Goal: Information Seeking & Learning: Compare options

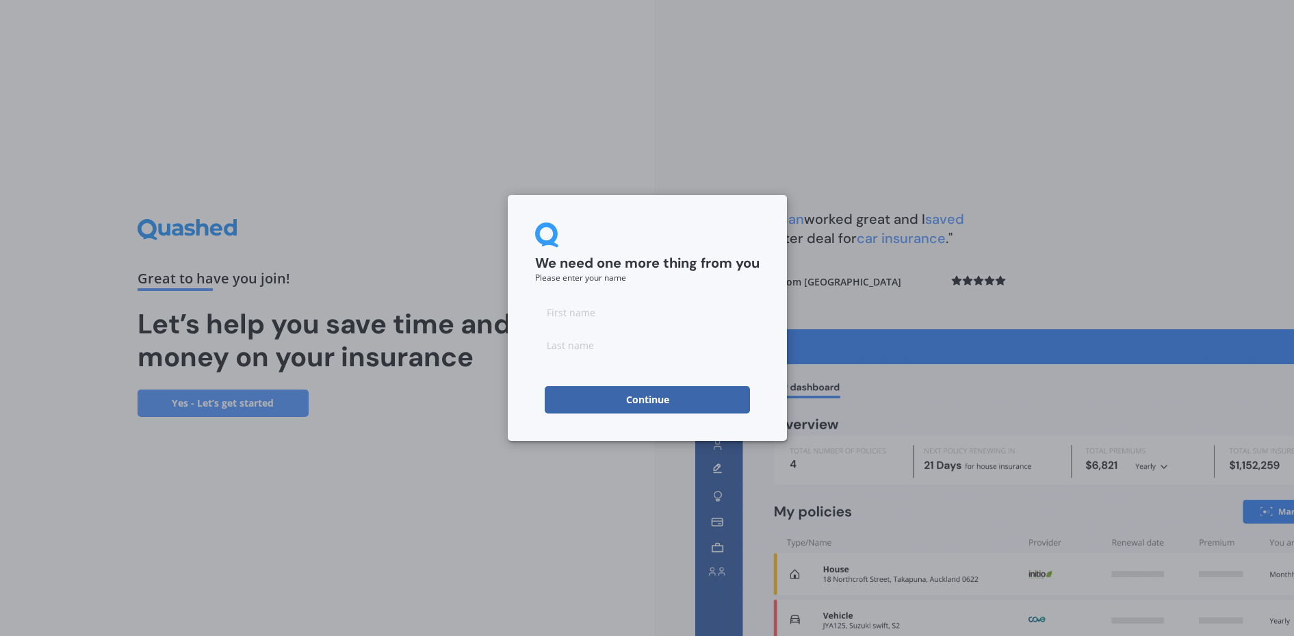
click at [593, 315] on input at bounding box center [647, 311] width 224 height 27
type input "[PERSON_NAME]"
type input "McNiven"
click at [634, 399] on button "Continue" at bounding box center [647, 399] width 205 height 27
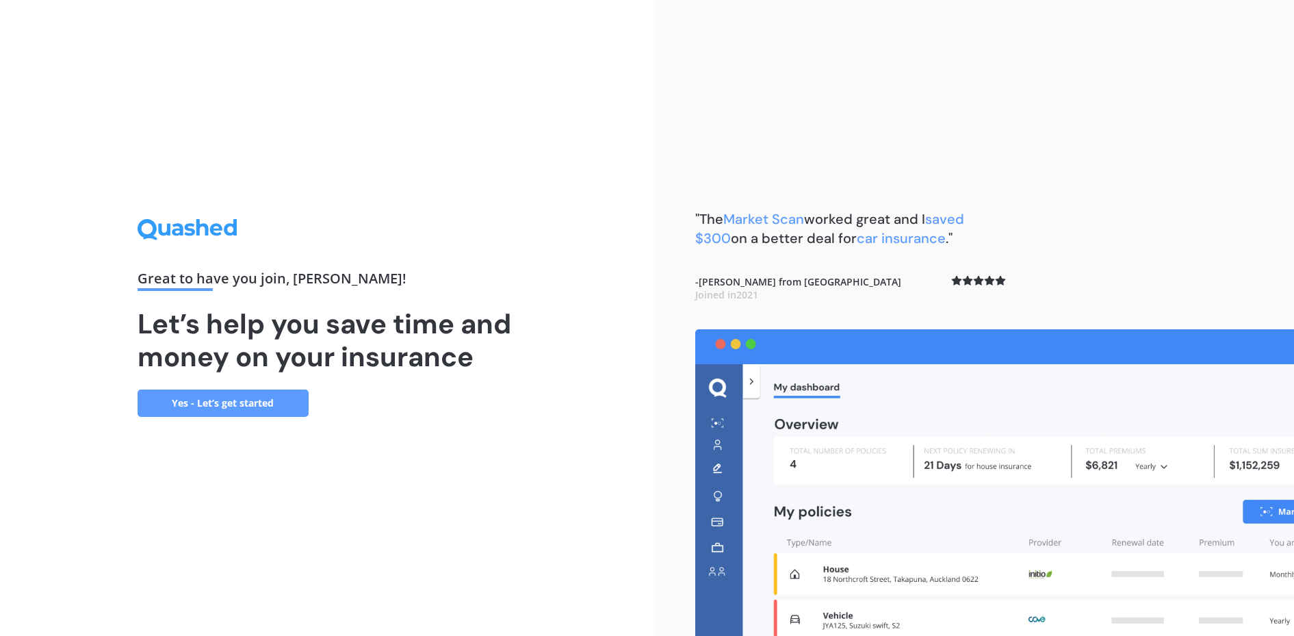
click at [226, 402] on link "Yes - Let’s get started" at bounding box center [223, 402] width 171 height 27
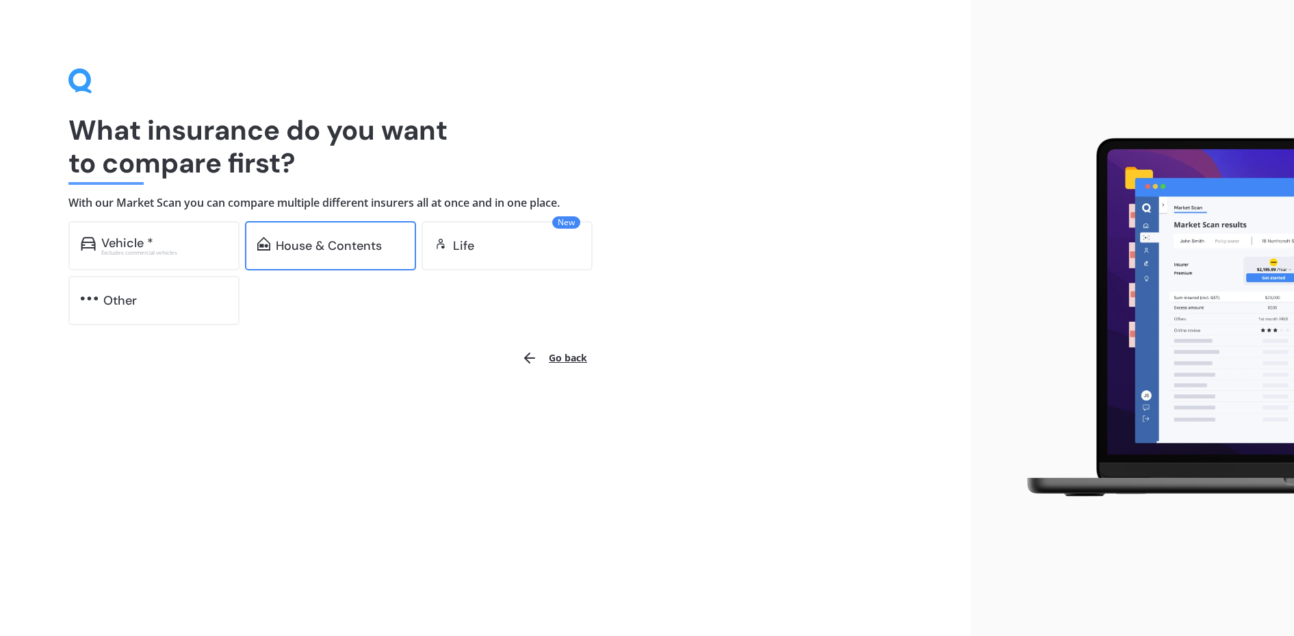
click at [309, 242] on div "House & Contents" at bounding box center [329, 246] width 106 height 14
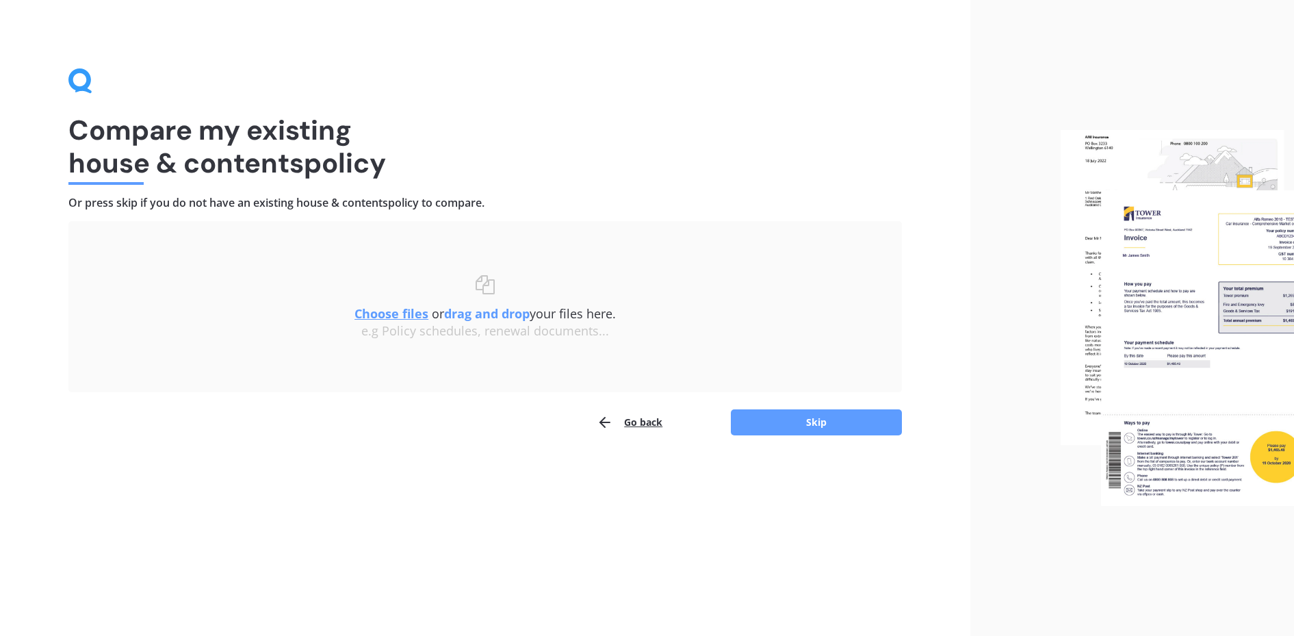
click at [383, 313] on u "Choose files" at bounding box center [391, 313] width 74 height 16
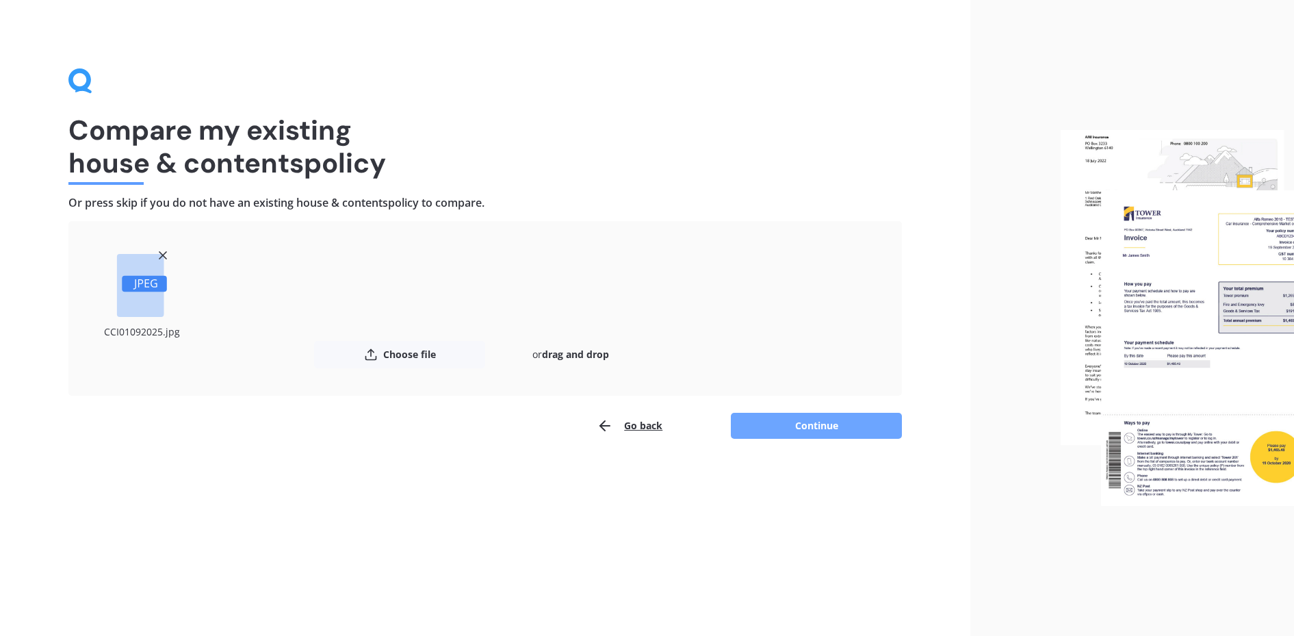
click at [784, 432] on button "Continue" at bounding box center [816, 426] width 171 height 26
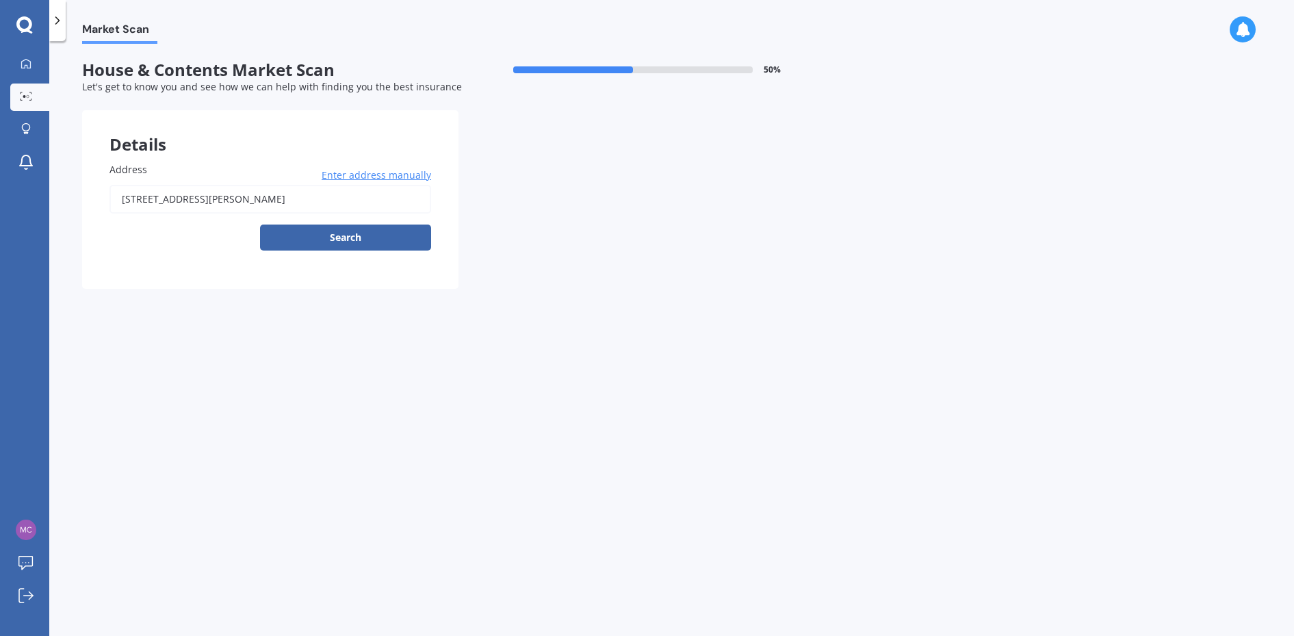
click at [339, 238] on button "Search" at bounding box center [345, 237] width 171 height 26
type input "[STREET_ADDRESS][PERSON_NAME]"
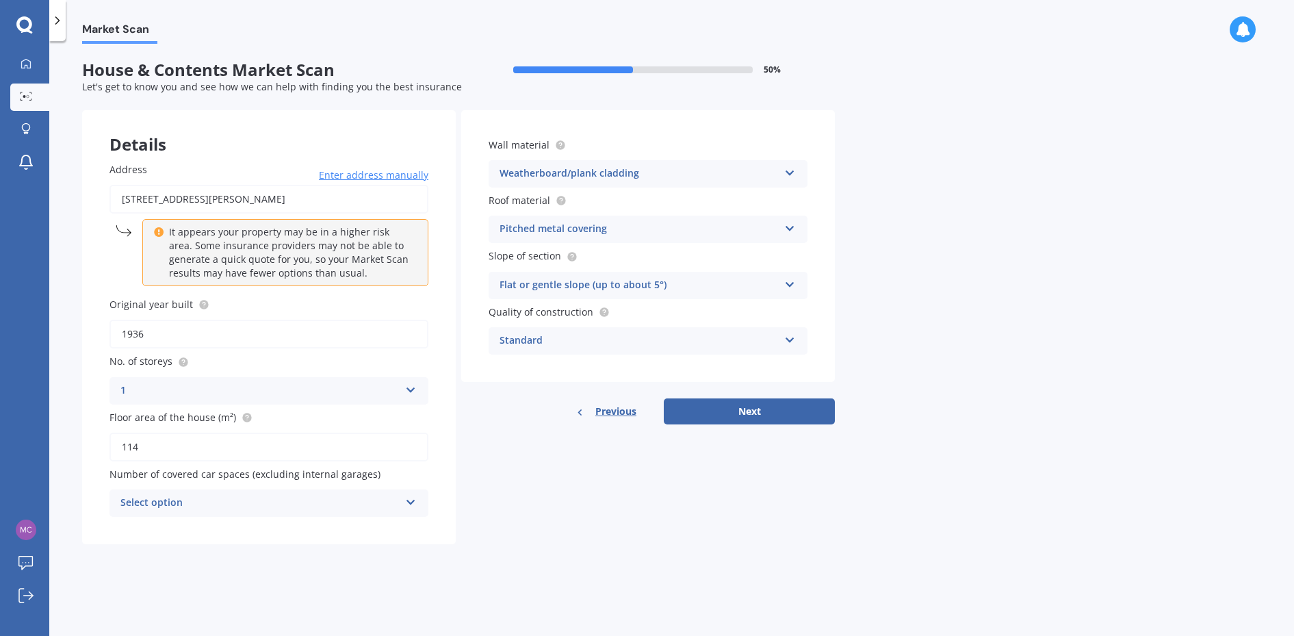
click at [409, 501] on icon at bounding box center [411, 500] width 12 height 10
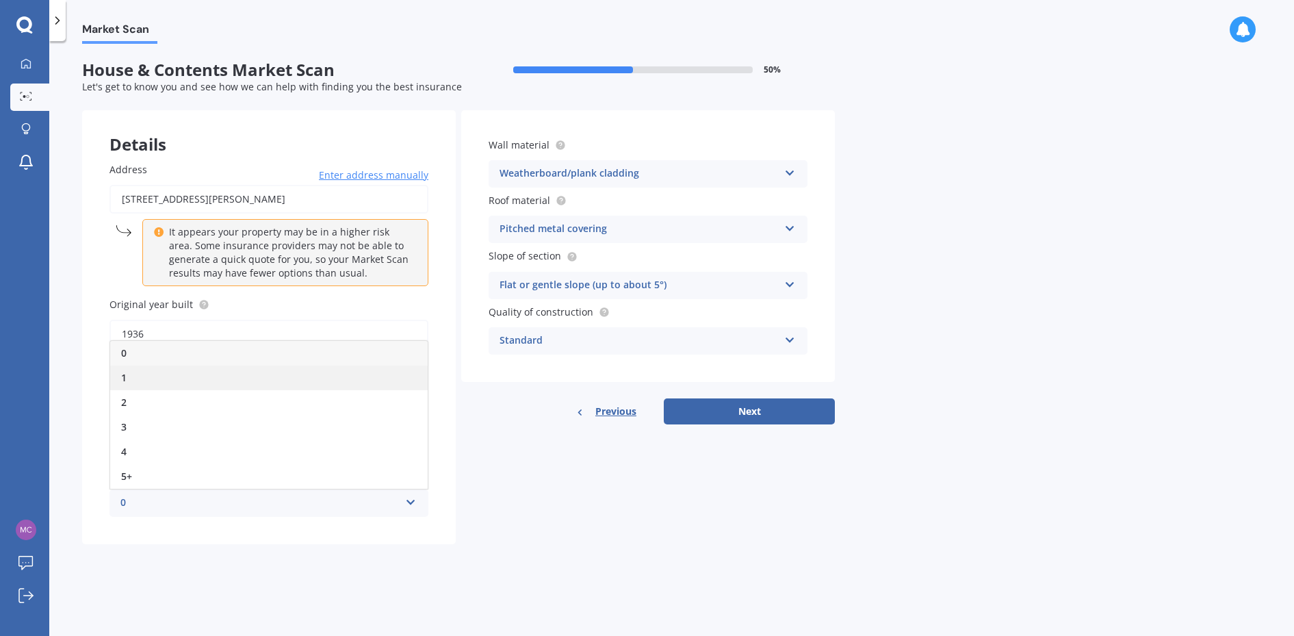
click at [142, 378] on div "1" at bounding box center [269, 377] width 318 height 25
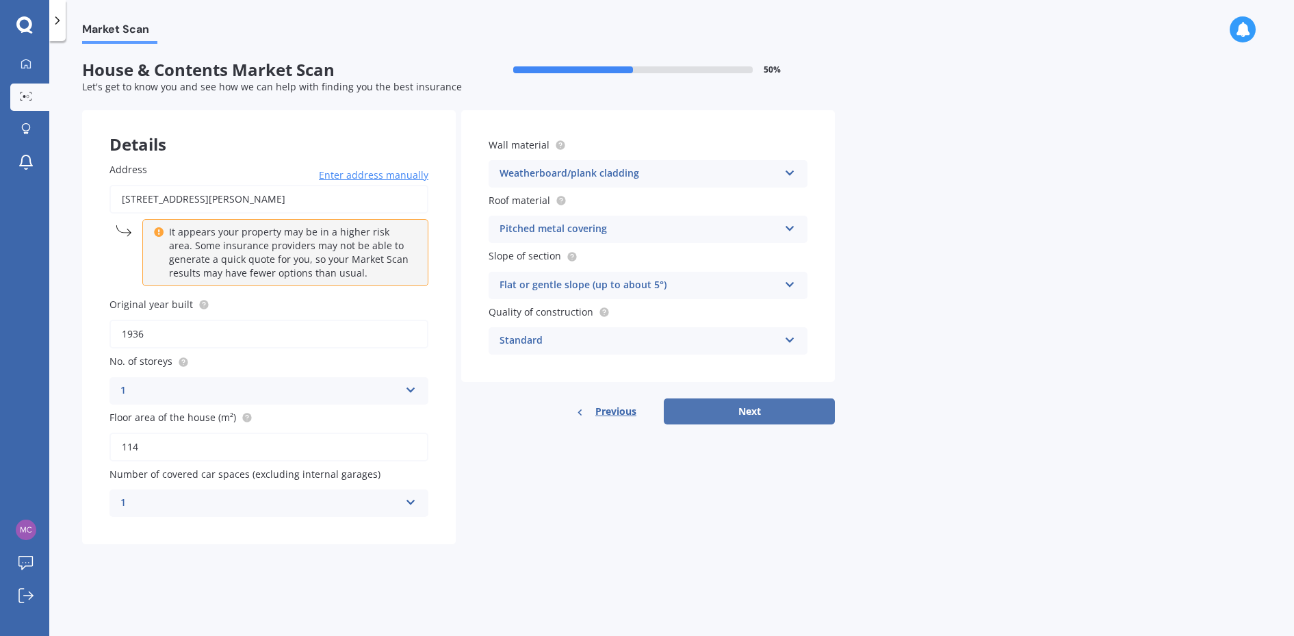
click at [754, 411] on button "Next" at bounding box center [749, 411] width 171 height 26
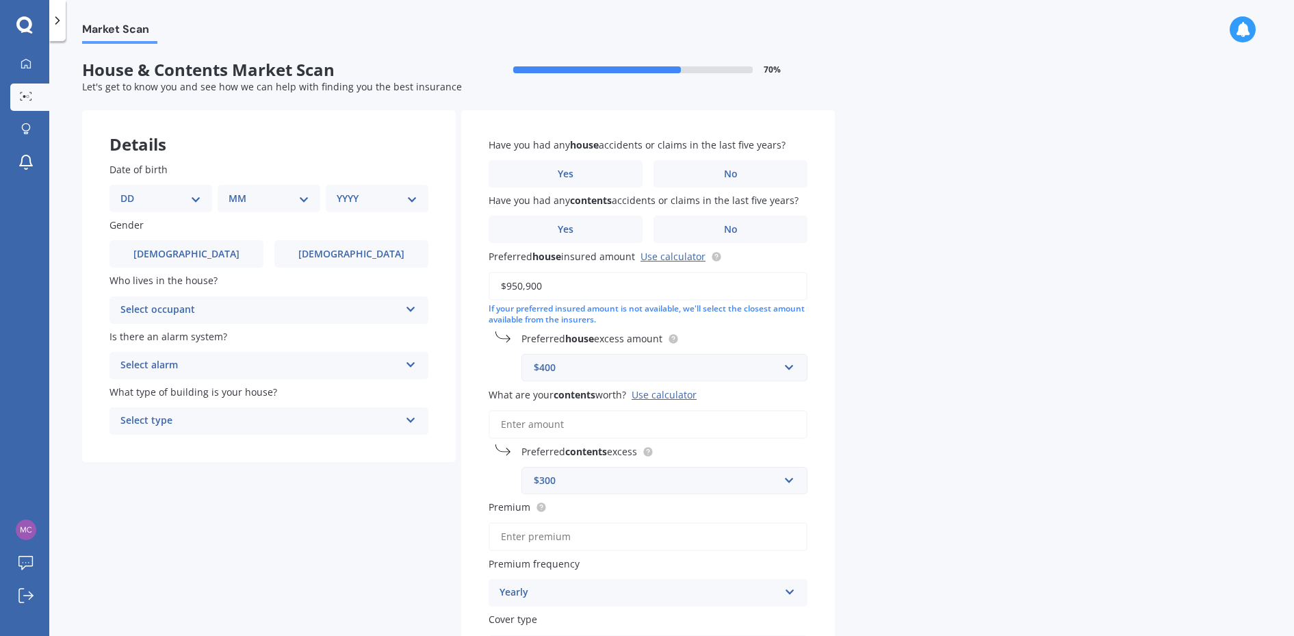
click at [198, 199] on select "DD 01 02 03 04 05 06 07 08 09 10 11 12 13 14 15 16 17 18 19 20 21 22 23 24 25 2…" at bounding box center [160, 198] width 81 height 15
select select "05"
click at [131, 191] on select "DD 01 02 03 04 05 06 07 08 09 10 11 12 13 14 15 16 17 18 19 20 21 22 23 24 25 2…" at bounding box center [160, 198] width 81 height 15
click at [305, 198] on select "MM 01 02 03 04 05 06 07 08 09 10 11 12" at bounding box center [271, 198] width 75 height 15
select select "09"
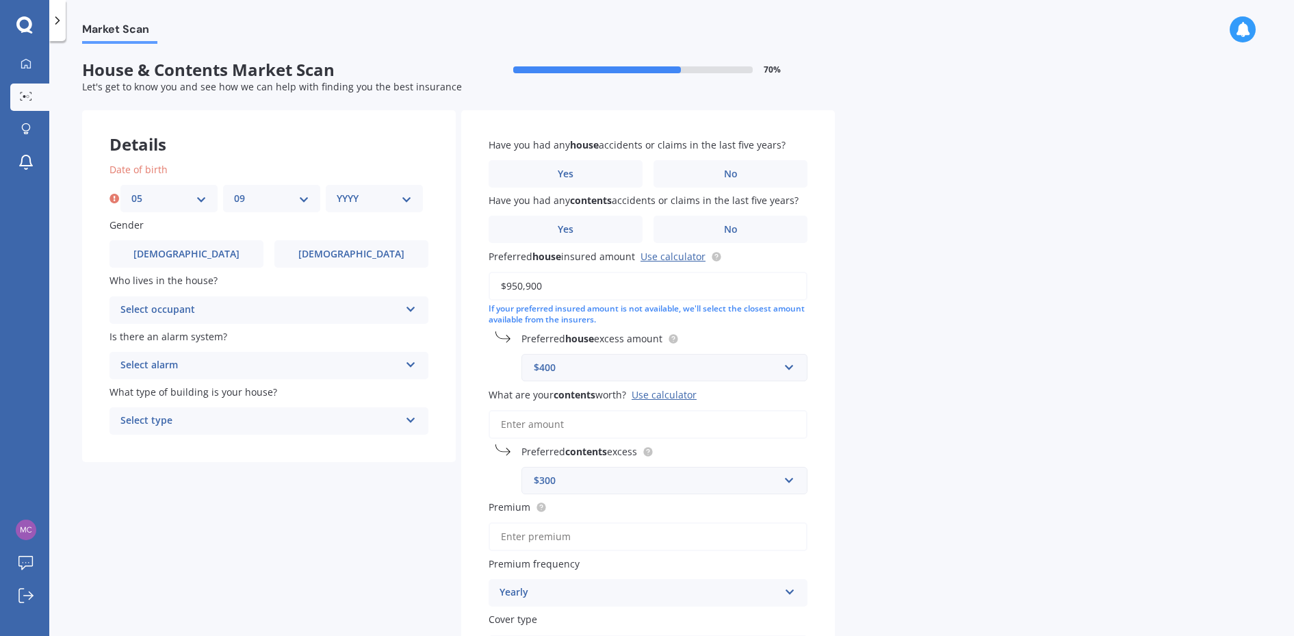
click at [234, 191] on select "MM 01 02 03 04 05 06 07 08 09 10 11 12" at bounding box center [271, 198] width 75 height 15
click at [406, 199] on select "YYYY 2009 2008 2007 2006 2005 2004 2003 2002 2001 2000 1999 1998 1997 1996 1995…" at bounding box center [374, 198] width 75 height 15
select select "1955"
click at [337, 191] on select "YYYY 2009 2008 2007 2006 2005 2004 2003 2002 2001 2000 1999 1998 1997 1996 1995…" at bounding box center [374, 198] width 75 height 15
click at [196, 252] on span "[DEMOGRAPHIC_DATA]" at bounding box center [186, 254] width 109 height 12
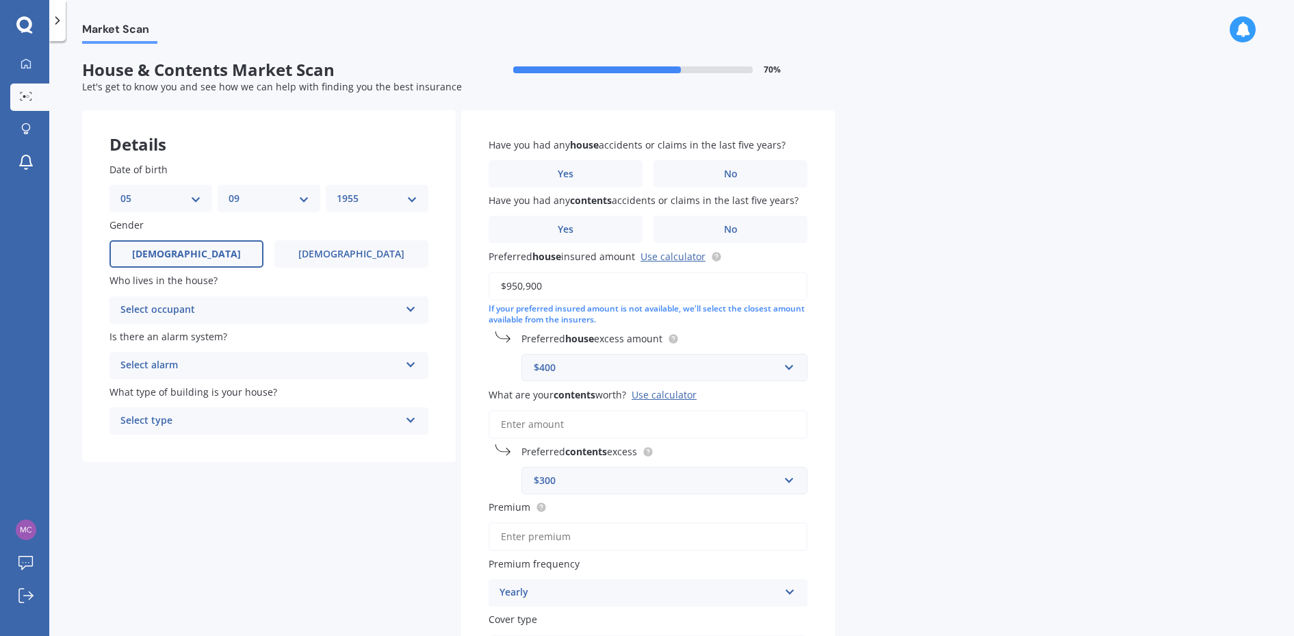
click at [0, 0] on input "[DEMOGRAPHIC_DATA]" at bounding box center [0, 0] width 0 height 0
click at [412, 308] on icon at bounding box center [411, 307] width 12 height 10
click at [196, 337] on div "Owner" at bounding box center [269, 336] width 318 height 25
click at [409, 359] on icon at bounding box center [411, 362] width 12 height 10
click at [229, 389] on div "Yes, monitored" at bounding box center [269, 392] width 318 height 25
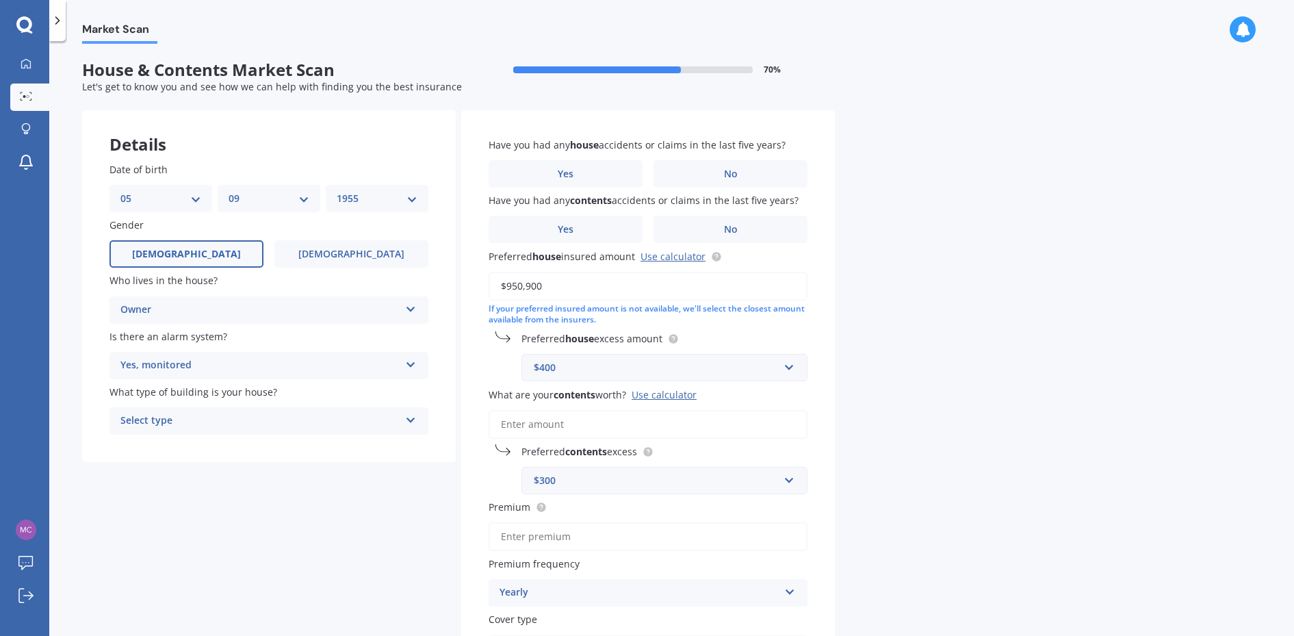
click at [416, 417] on icon at bounding box center [411, 418] width 12 height 10
click at [276, 446] on div "Freestanding" at bounding box center [269, 447] width 318 height 25
click at [741, 172] on label "No" at bounding box center [731, 173] width 154 height 27
click at [0, 0] on input "No" at bounding box center [0, 0] width 0 height 0
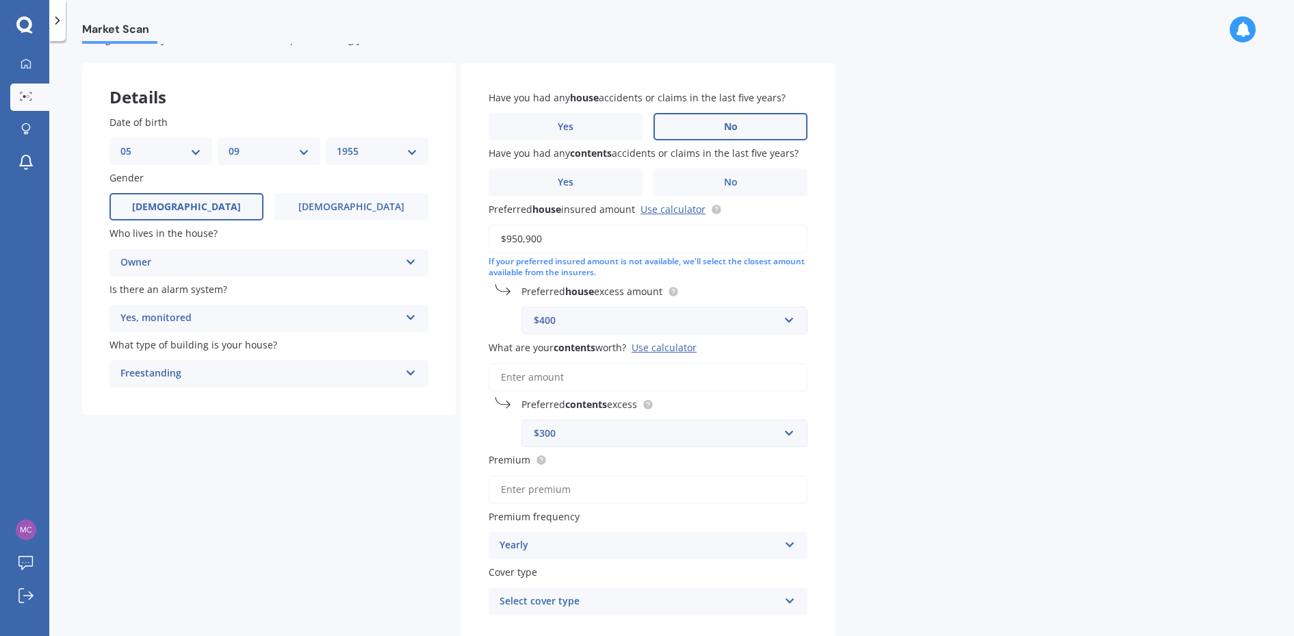
scroll to position [68, 0]
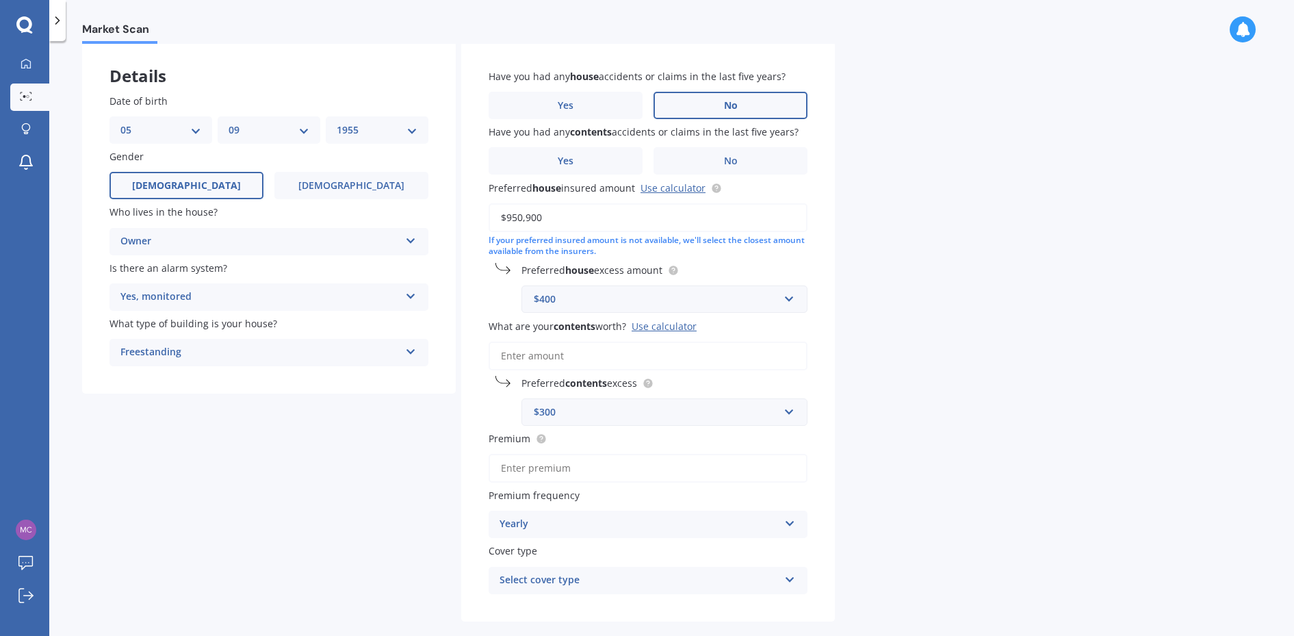
click at [554, 354] on input "What are your contents worth? Use calculator" at bounding box center [648, 355] width 319 height 29
click at [649, 326] on div "Use calculator" at bounding box center [664, 326] width 65 height 13
click at [649, 341] on input "What are your contents worth? Use calculator" at bounding box center [648, 355] width 319 height 29
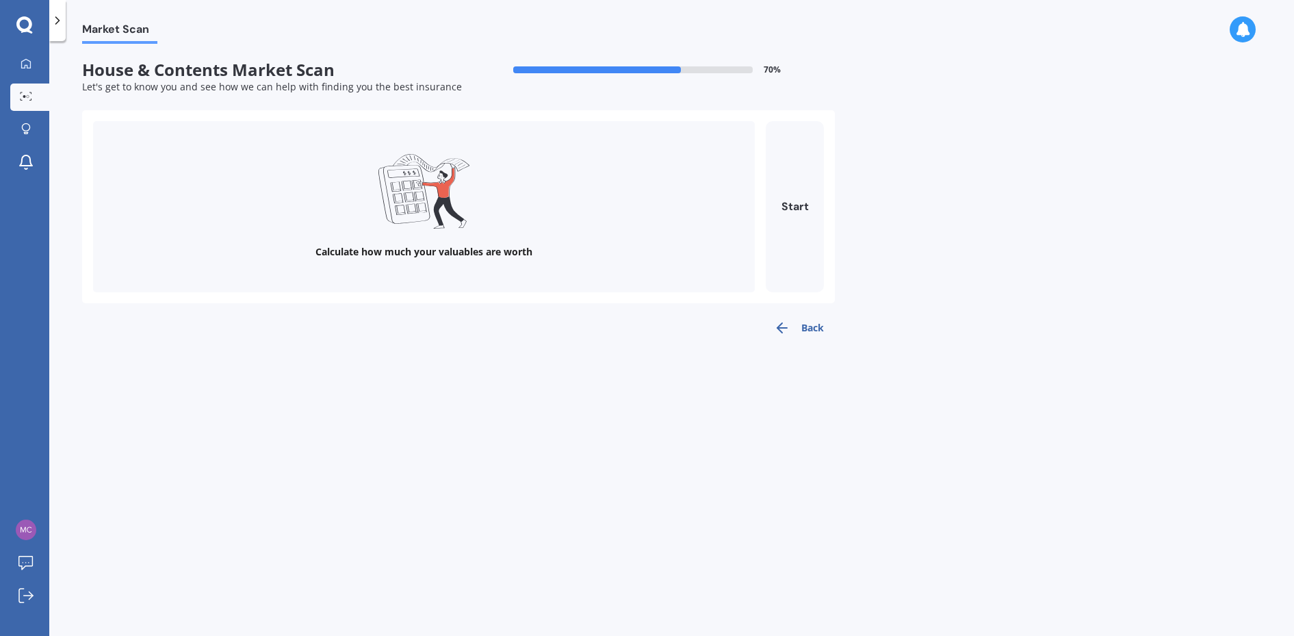
scroll to position [0, 0]
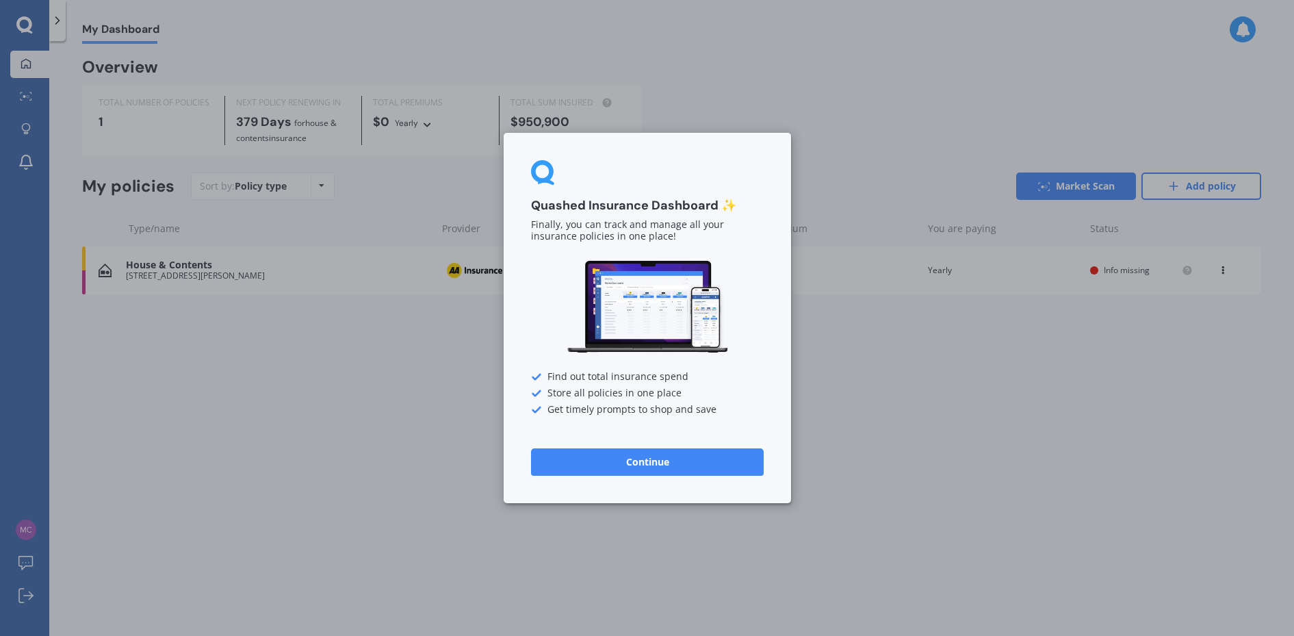
click at [664, 461] on button "Continue" at bounding box center [647, 461] width 233 height 27
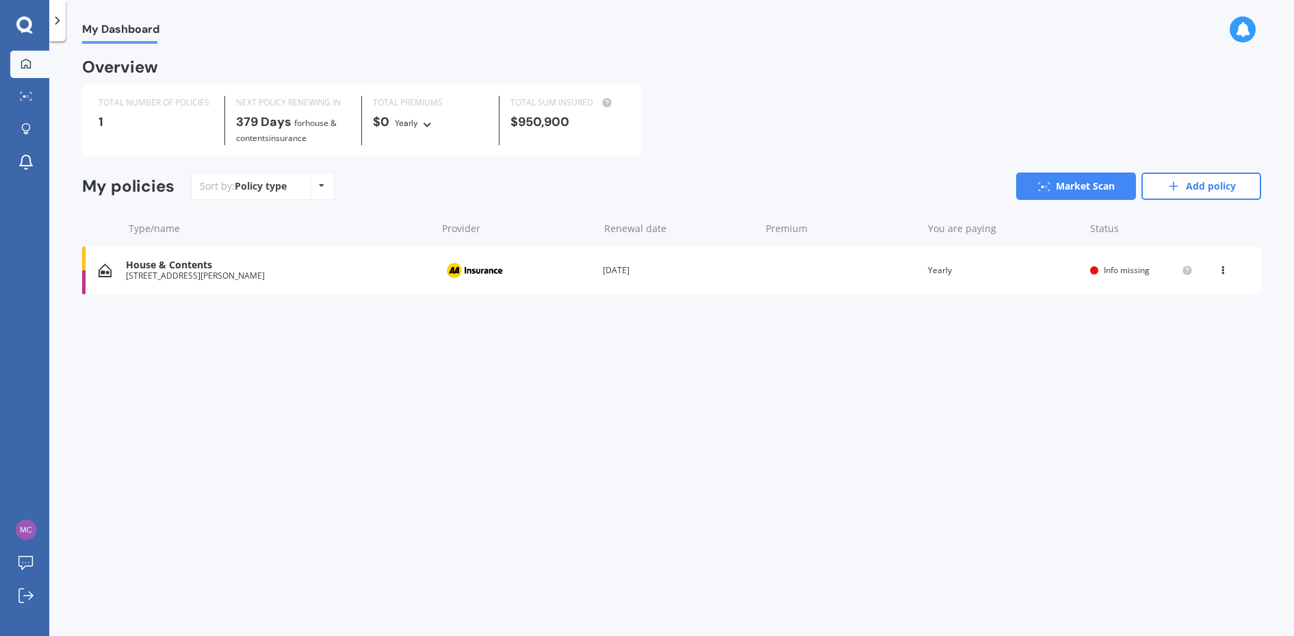
click at [1131, 270] on span "Info missing" at bounding box center [1127, 270] width 46 height 12
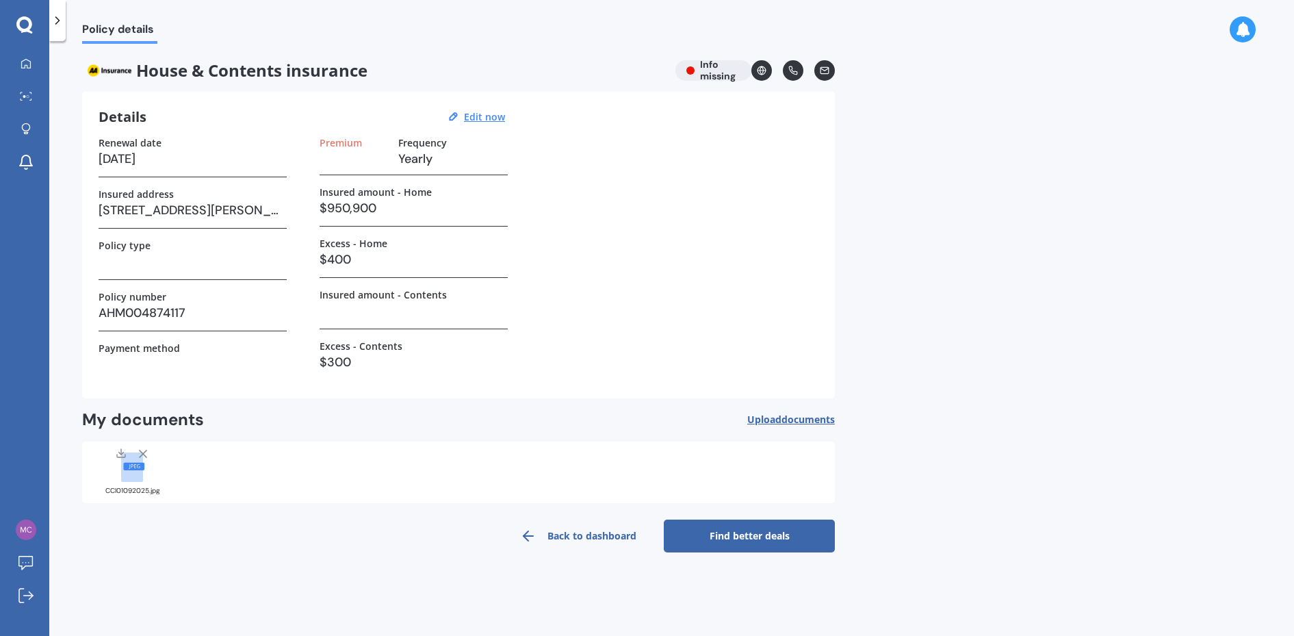
click at [349, 314] on h3 at bounding box center [414, 310] width 188 height 21
click at [359, 314] on h3 at bounding box center [414, 310] width 188 height 21
click at [586, 533] on link "Back to dashboard" at bounding box center [578, 535] width 171 height 33
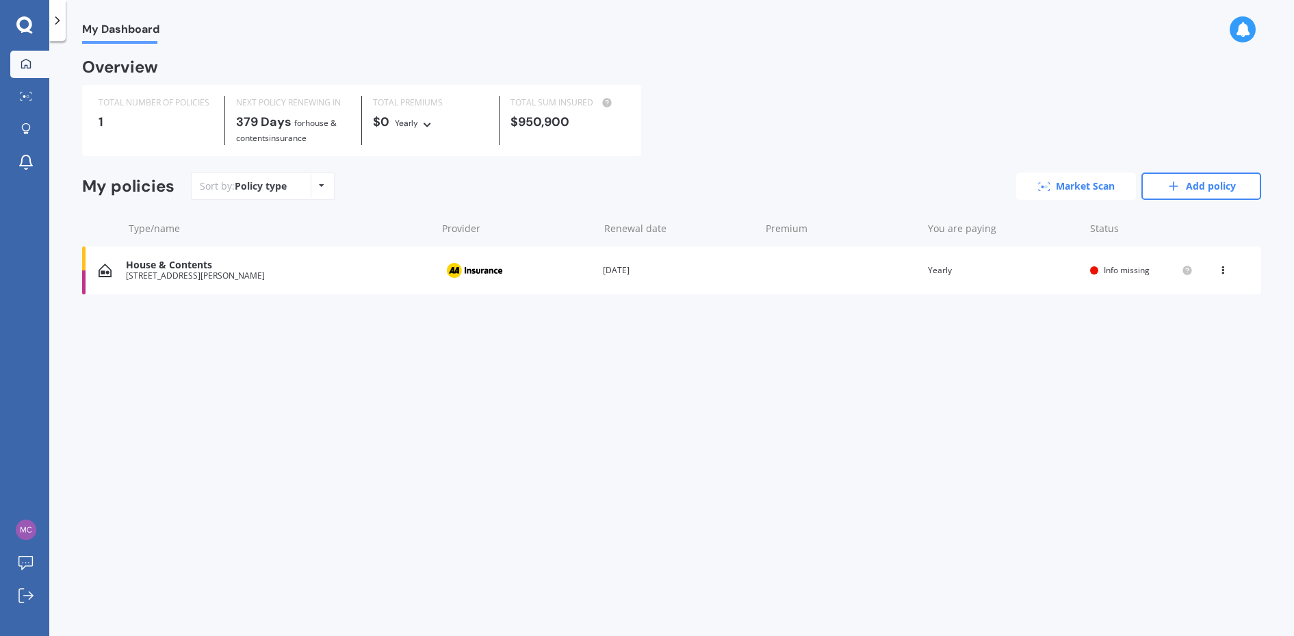
click at [1082, 184] on link "Market Scan" at bounding box center [1076, 185] width 120 height 27
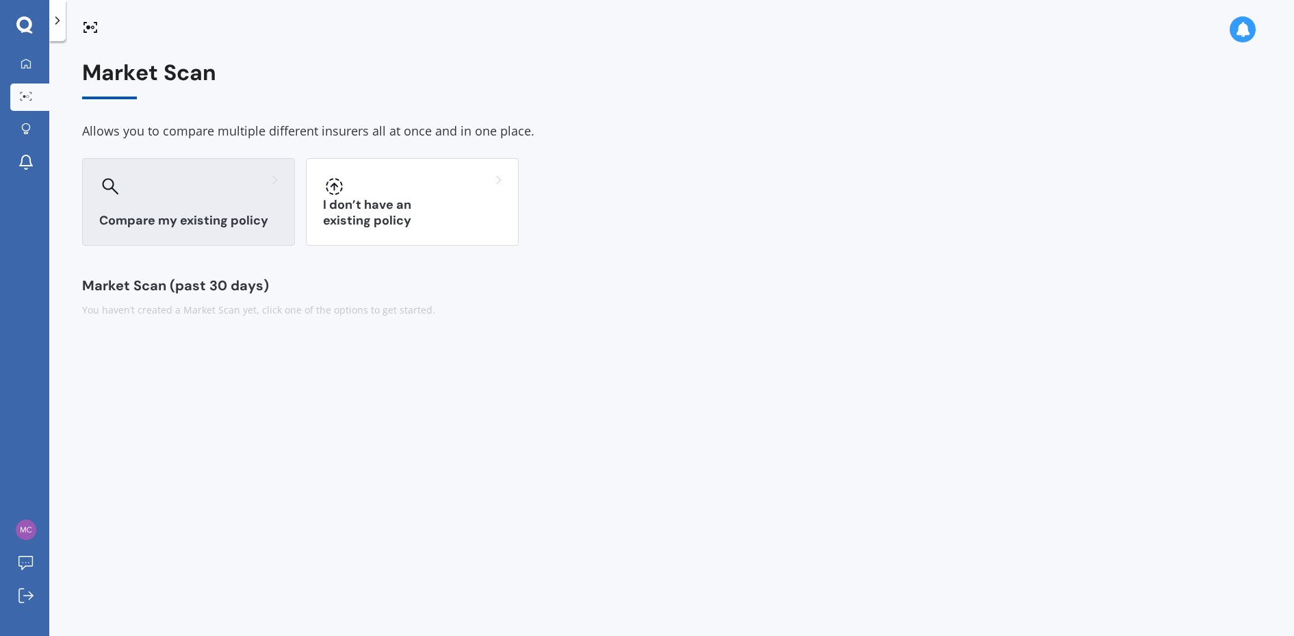
click at [199, 215] on h3 "Compare my existing policy" at bounding box center [188, 221] width 179 height 16
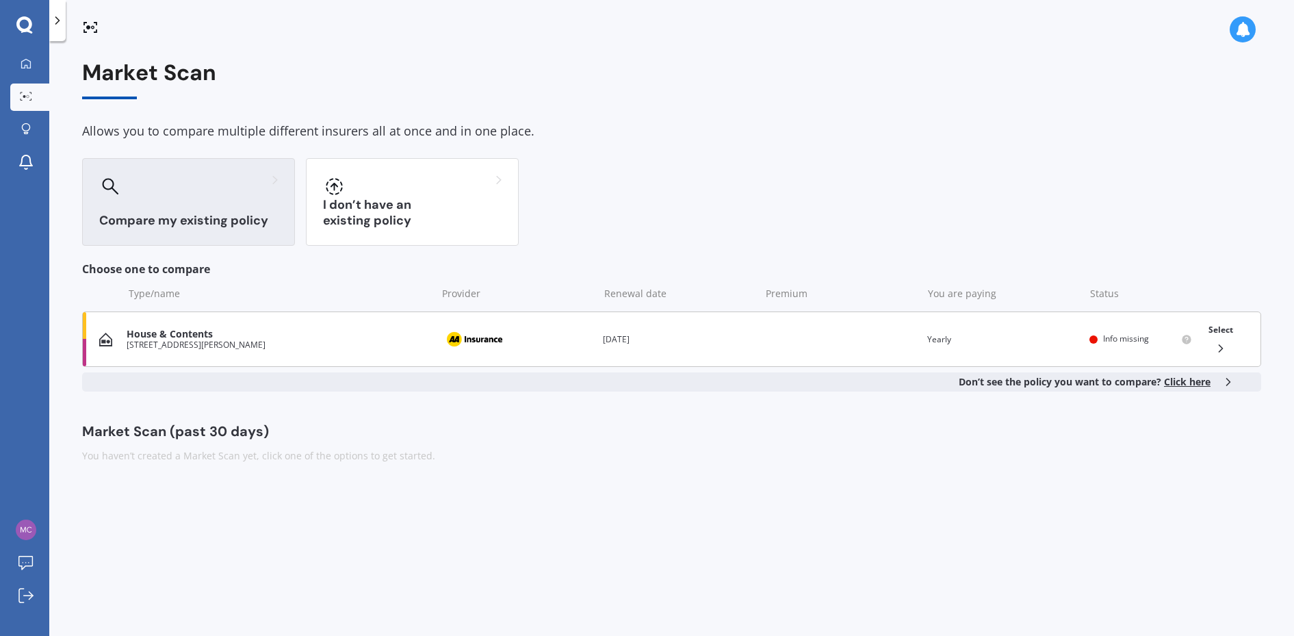
click at [1219, 348] on icon at bounding box center [1221, 348] width 14 height 14
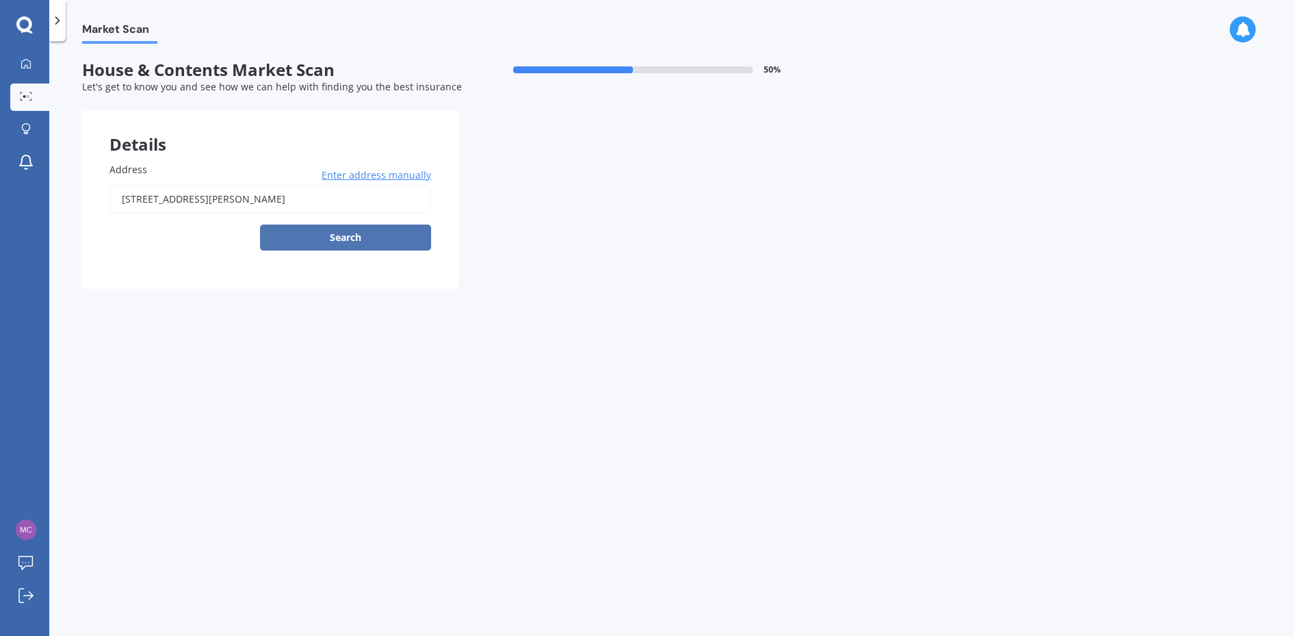
click at [365, 235] on button "Search" at bounding box center [345, 237] width 171 height 26
type input "[STREET_ADDRESS][PERSON_NAME]"
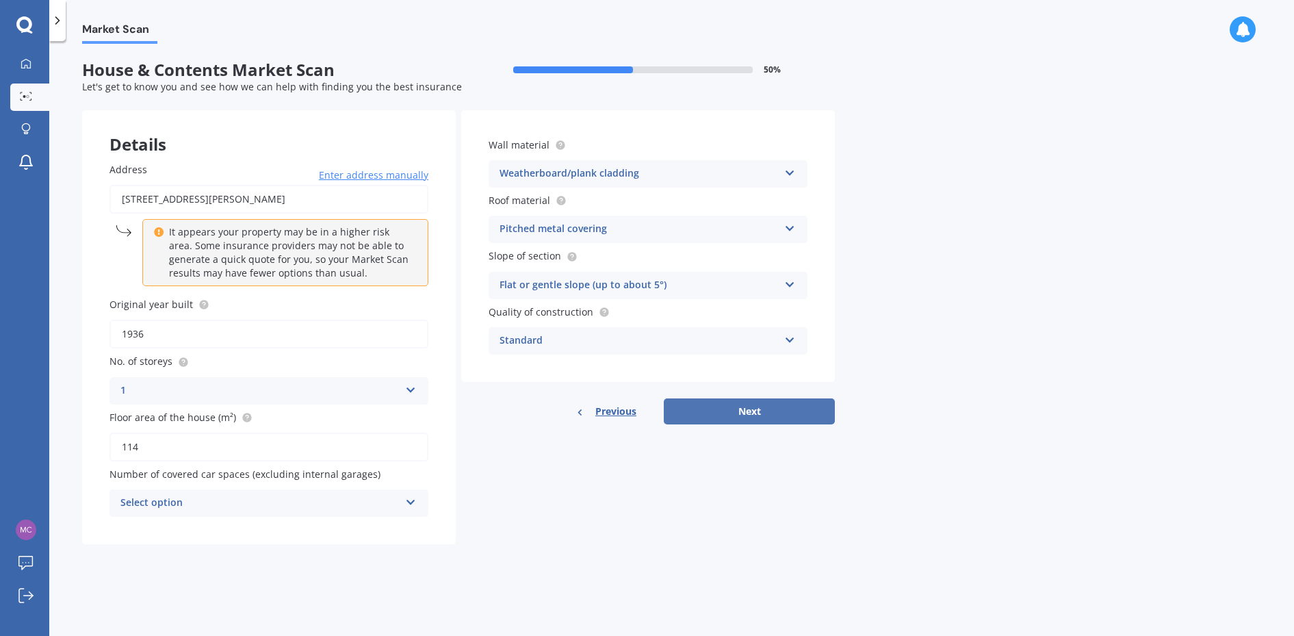
click at [743, 409] on button "Next" at bounding box center [749, 411] width 171 height 26
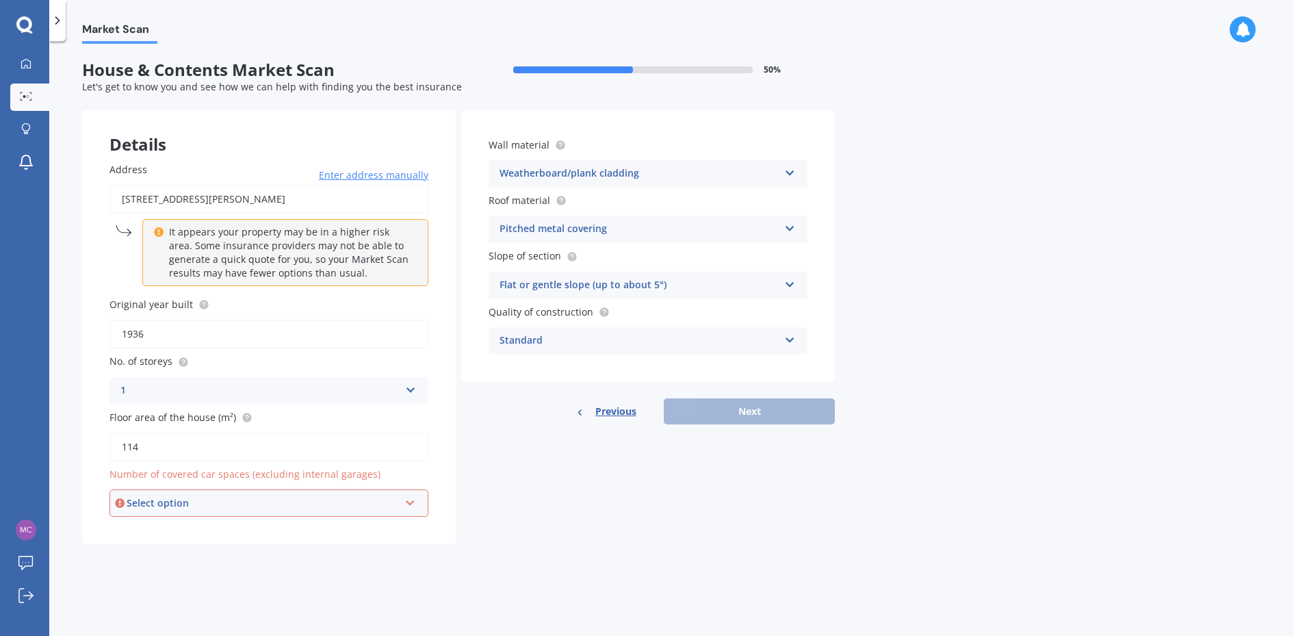
click at [409, 500] on icon at bounding box center [410, 500] width 12 height 10
click at [242, 374] on div "1" at bounding box center [269, 378] width 316 height 25
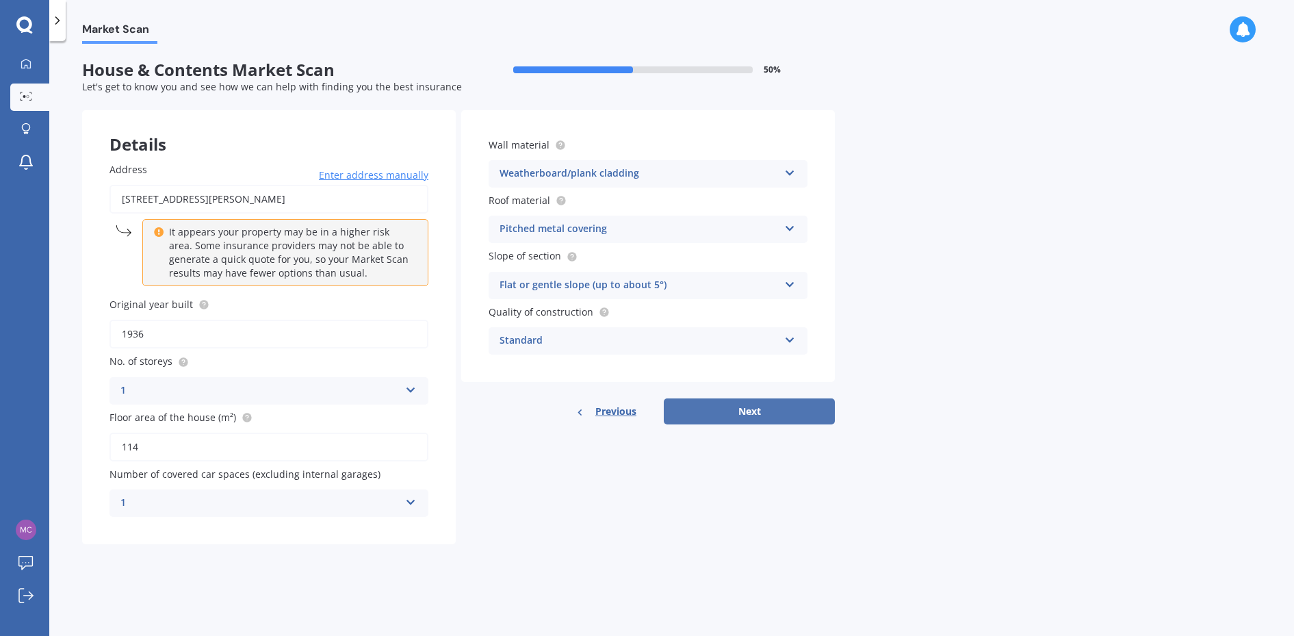
click at [776, 407] on button "Next" at bounding box center [749, 411] width 171 height 26
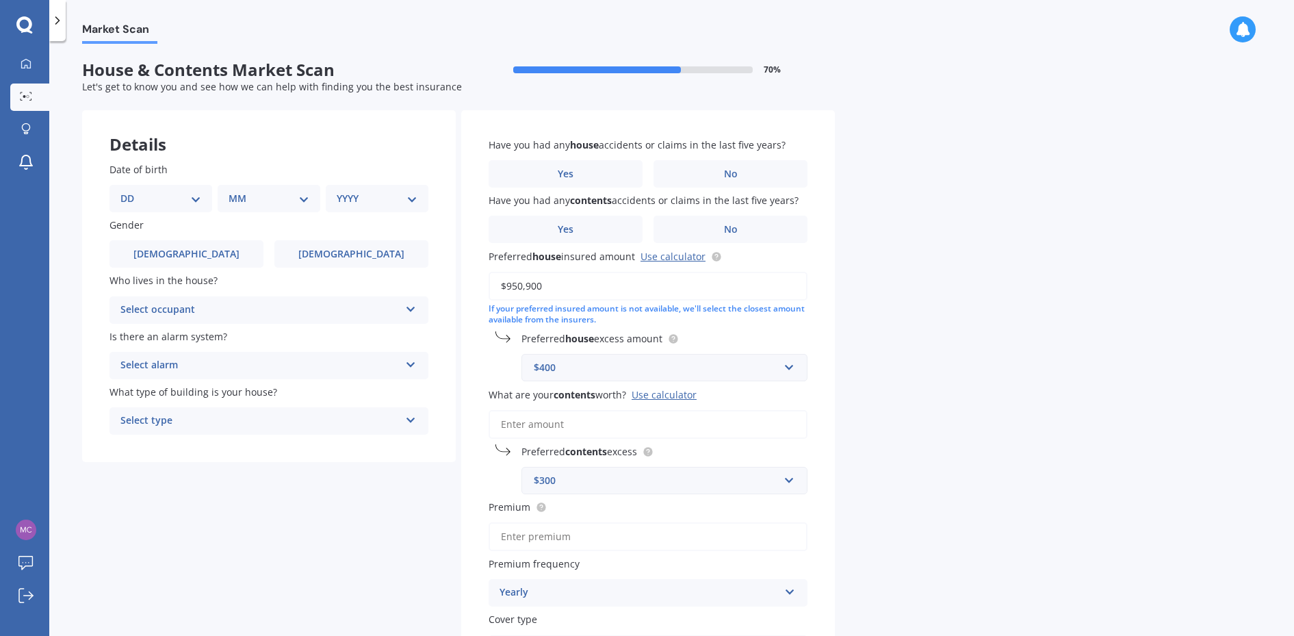
click at [545, 424] on input "What are your contents worth? Use calculator" at bounding box center [648, 424] width 319 height 29
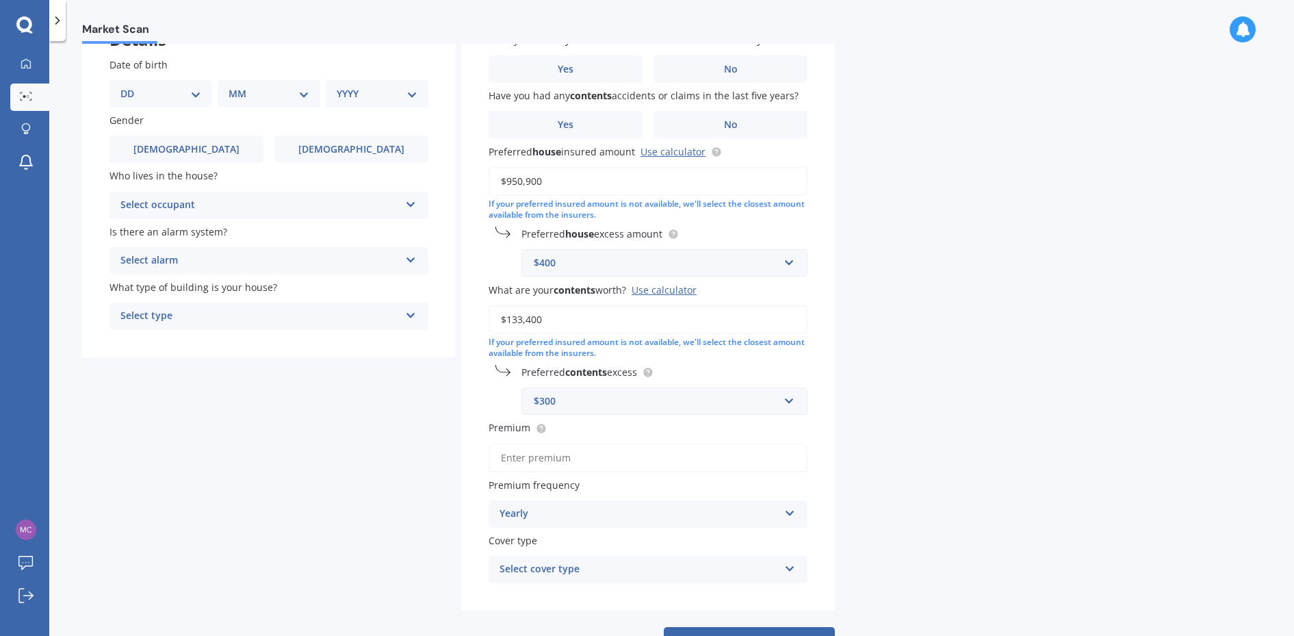
scroll to position [137, 0]
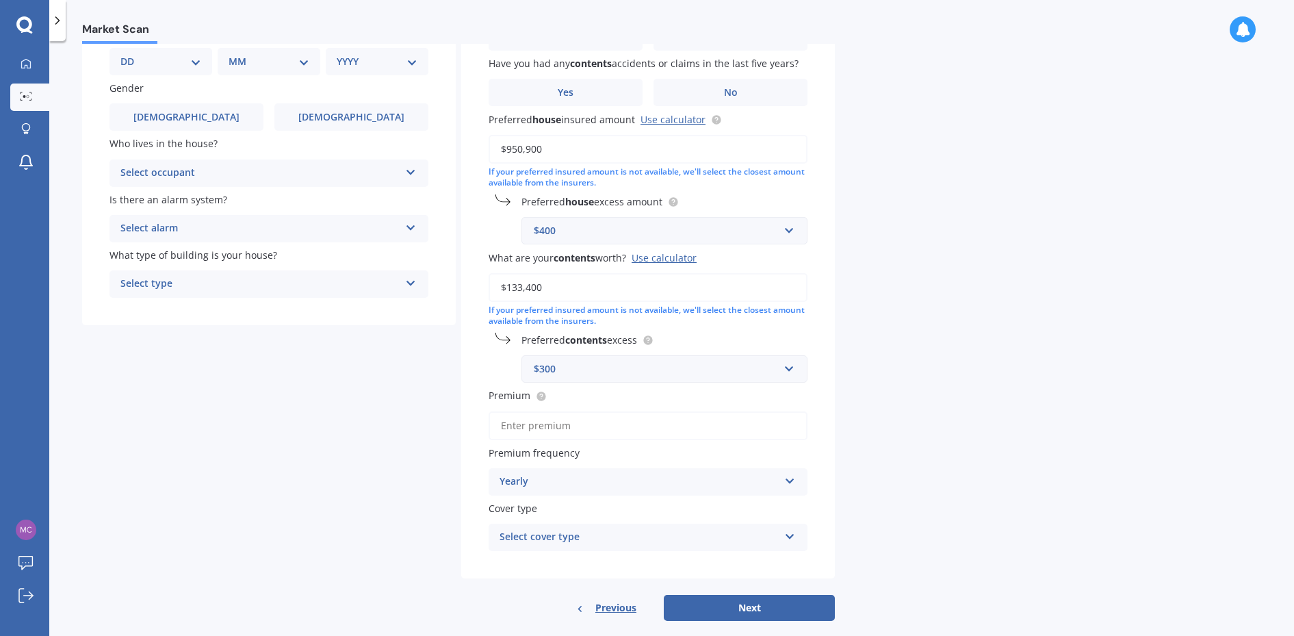
type input "$133,400"
click at [541, 422] on input "Premium" at bounding box center [648, 425] width 319 height 29
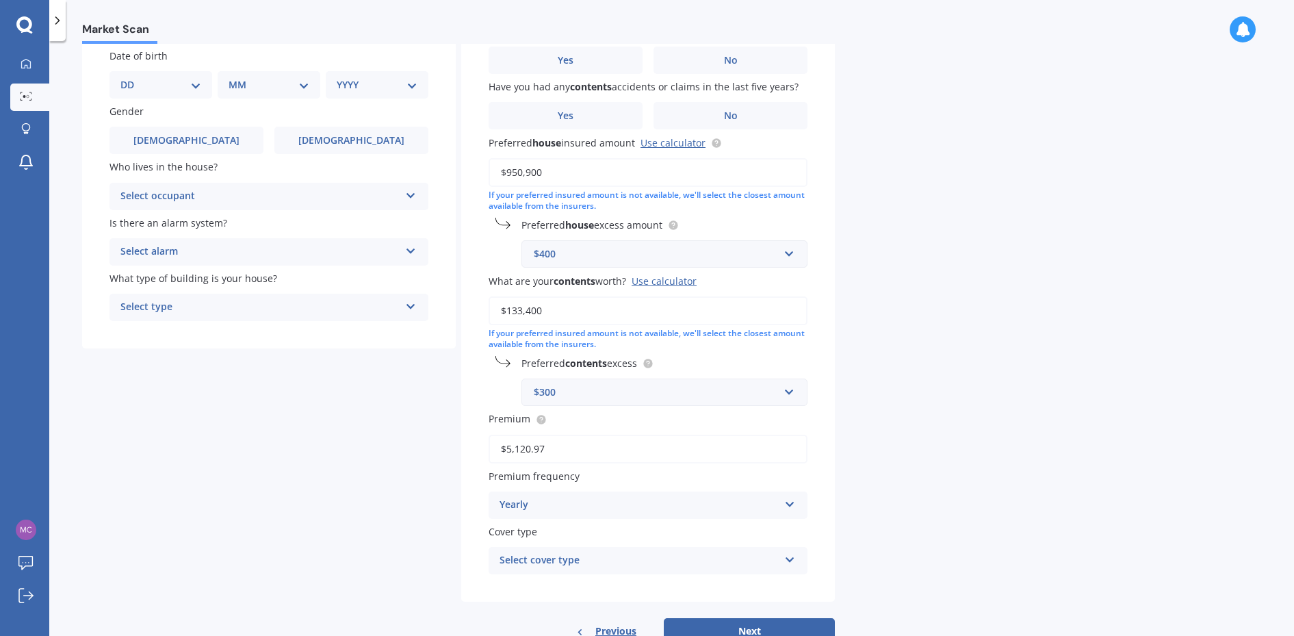
scroll to position [89, 0]
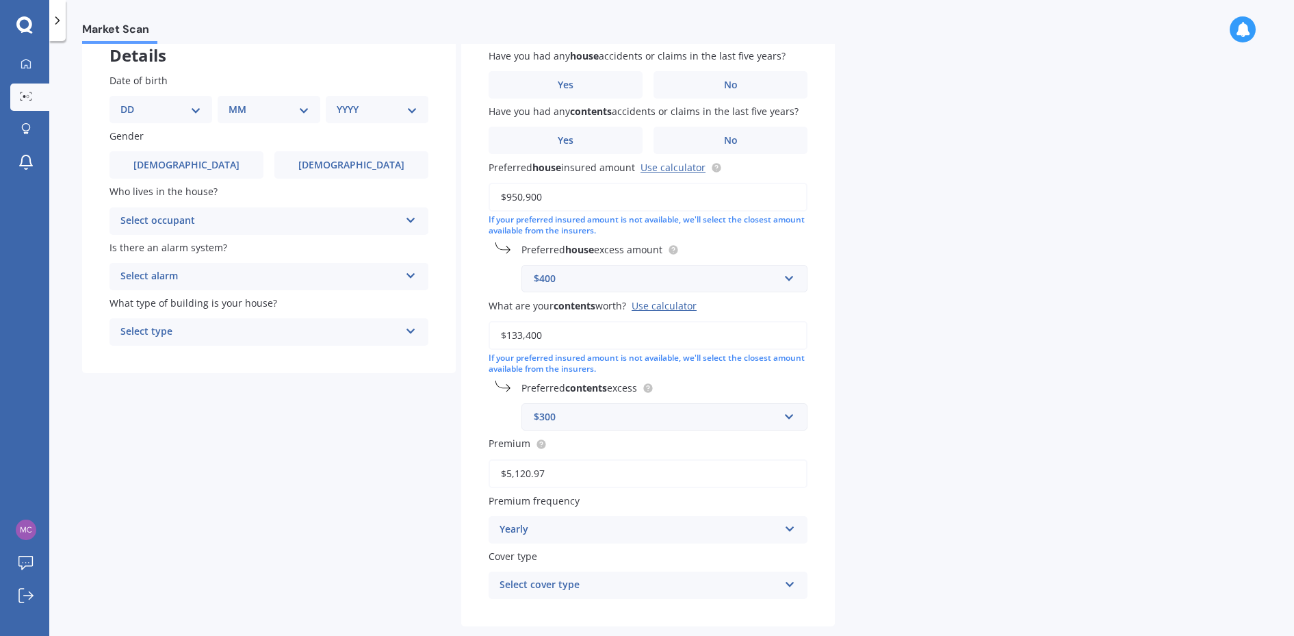
type input "$5,120.97"
click at [788, 583] on icon at bounding box center [790, 582] width 12 height 10
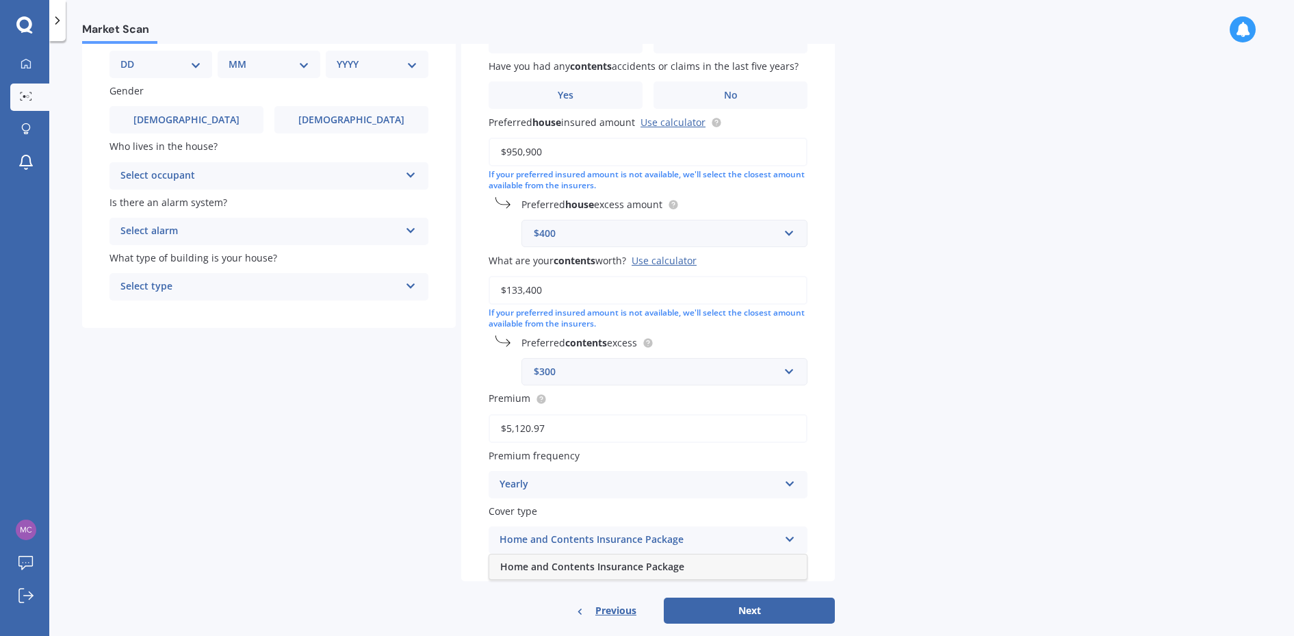
scroll to position [157, 0]
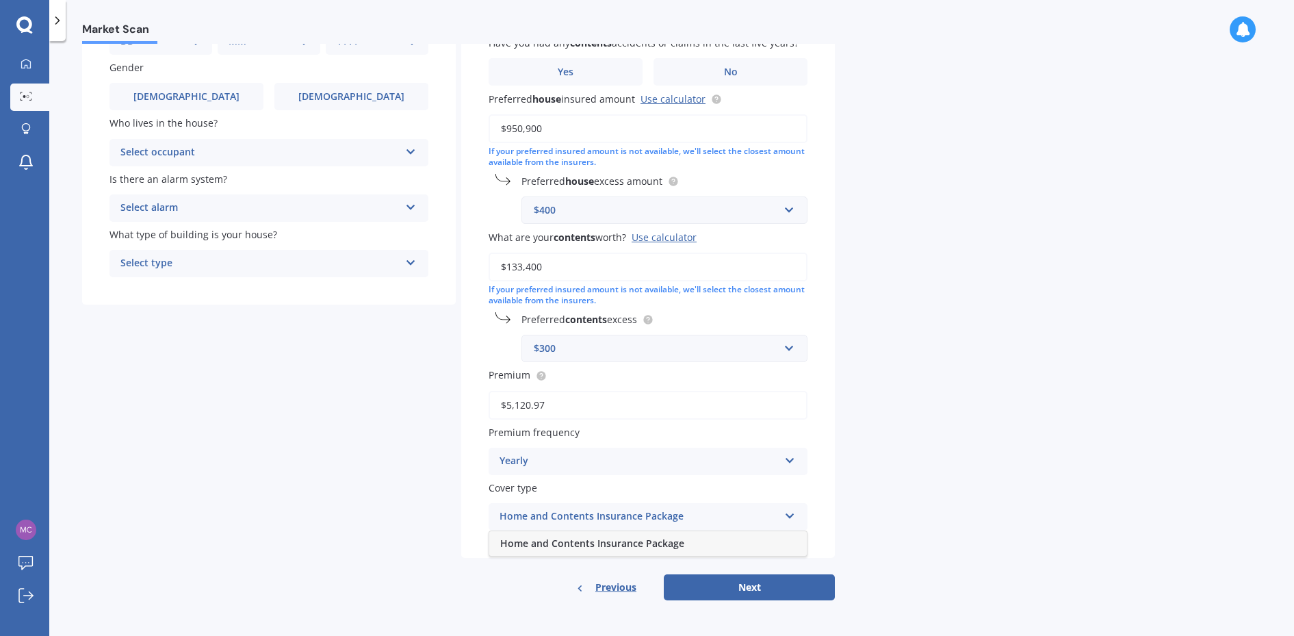
click at [658, 513] on div "Home and Contents Insurance Package" at bounding box center [639, 516] width 279 height 16
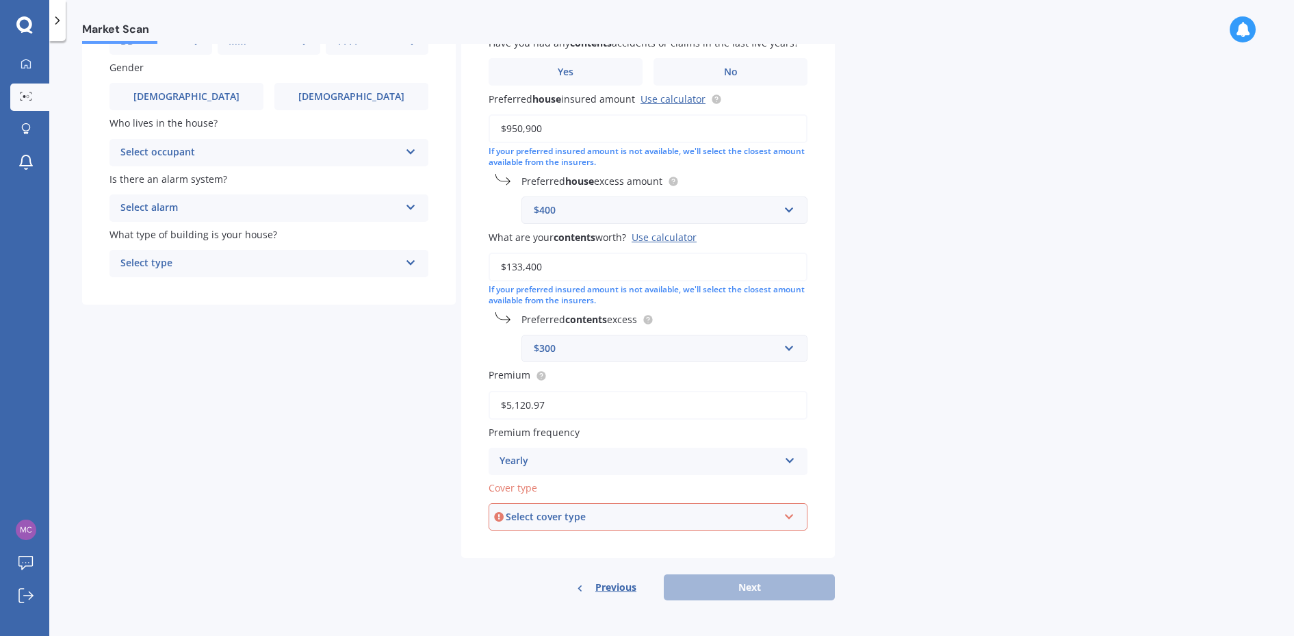
click at [789, 511] on icon at bounding box center [790, 514] width 12 height 10
click at [636, 514] on div "Home and Contents Insurance Package" at bounding box center [642, 516] width 272 height 15
click at [788, 515] on icon at bounding box center [790, 514] width 12 height 10
click at [660, 541] on span "Home and Contents Insurance Package" at bounding box center [593, 542] width 184 height 13
click at [764, 588] on button "Next" at bounding box center [749, 587] width 171 height 26
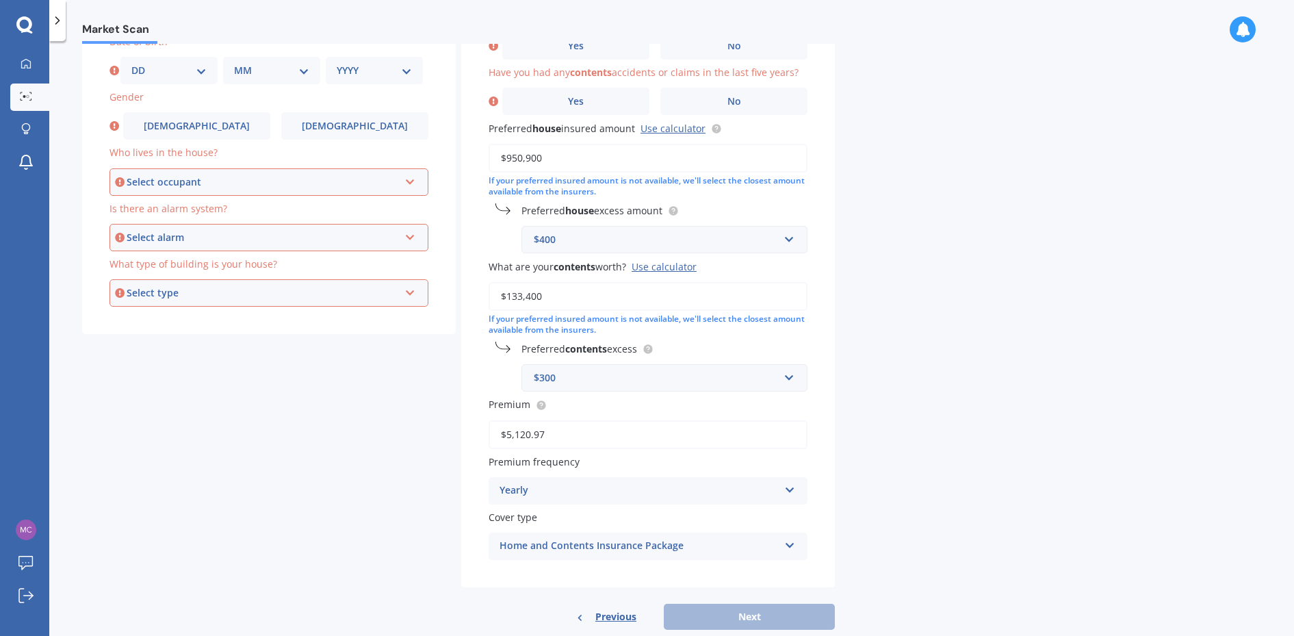
scroll to position [118, 0]
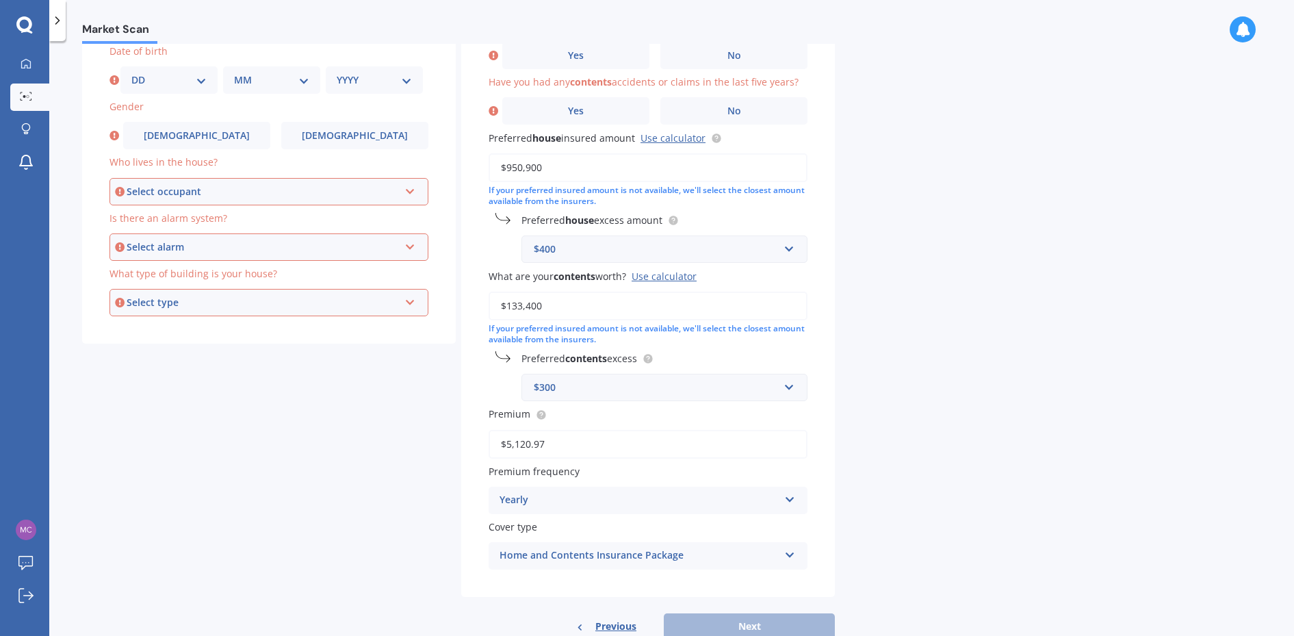
click at [410, 190] on icon at bounding box center [410, 189] width 12 height 10
click at [156, 220] on div "Owner" at bounding box center [269, 217] width 316 height 25
click at [410, 242] on icon at bounding box center [410, 245] width 12 height 10
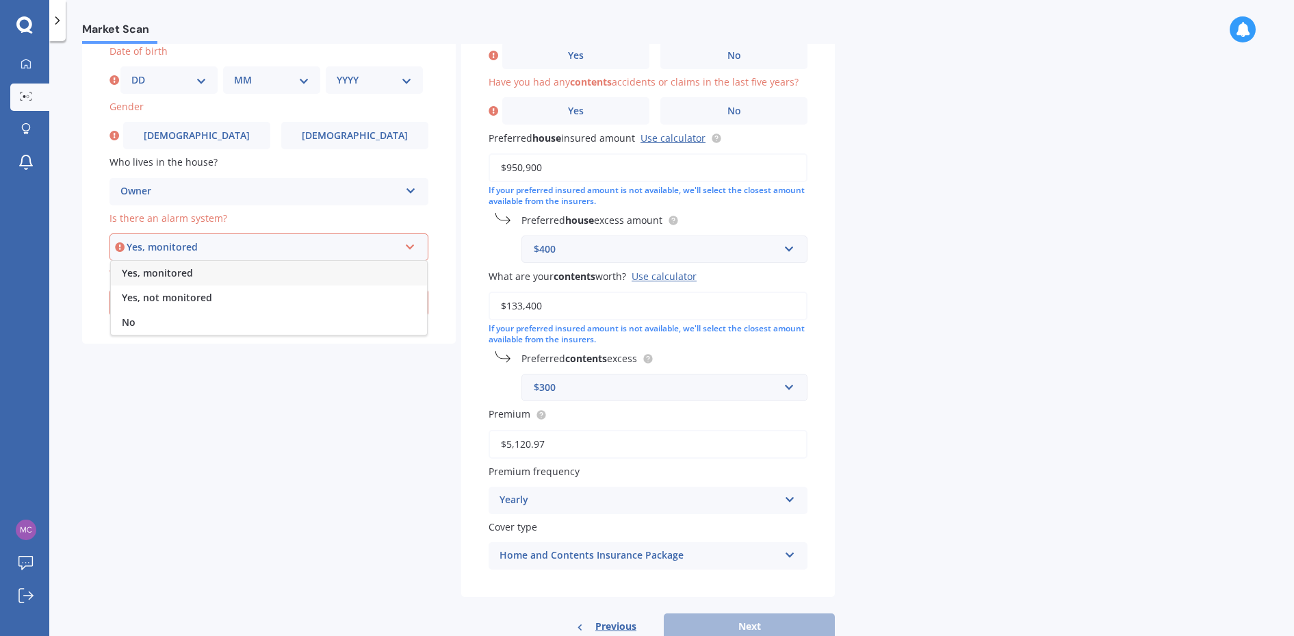
click at [205, 272] on div "Yes, monitored" at bounding box center [269, 273] width 316 height 25
click at [408, 300] on icon at bounding box center [410, 300] width 12 height 10
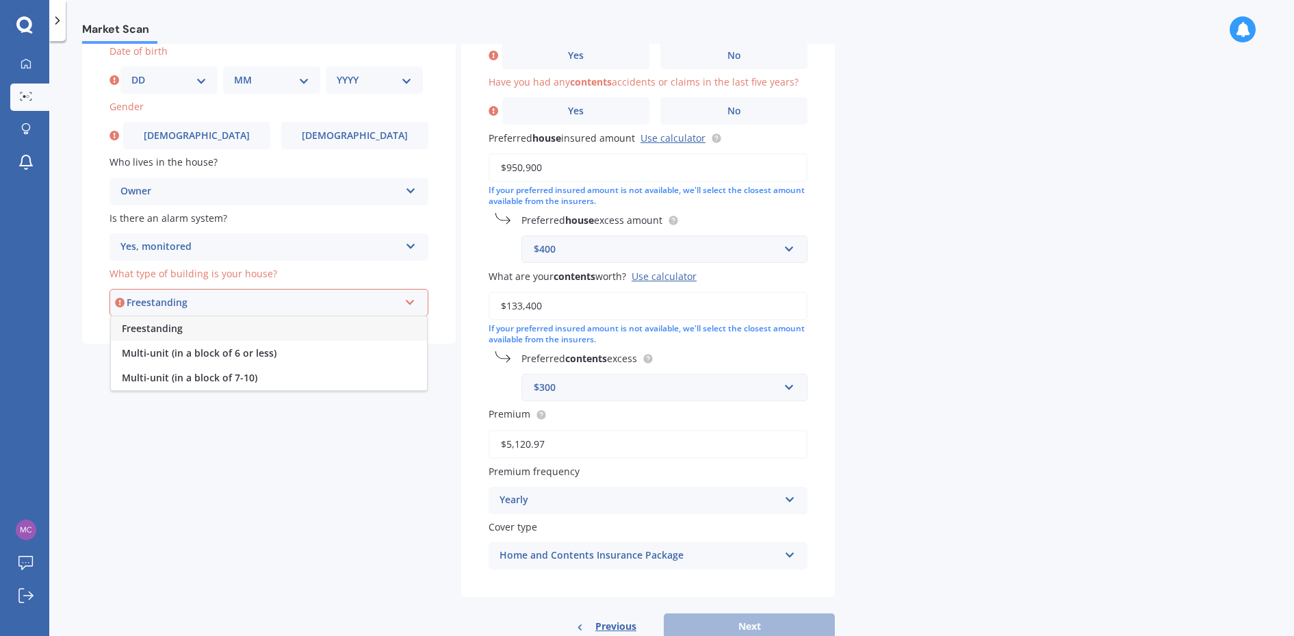
click at [268, 328] on div "Freestanding" at bounding box center [269, 328] width 316 height 25
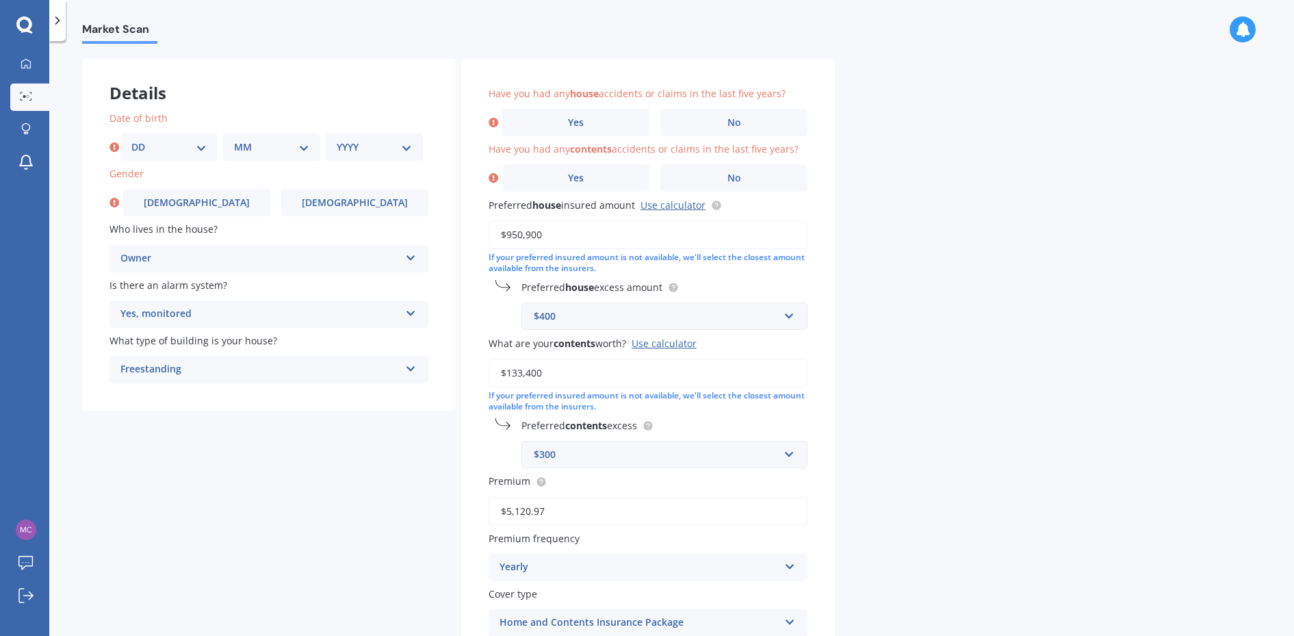
scroll to position [21, 0]
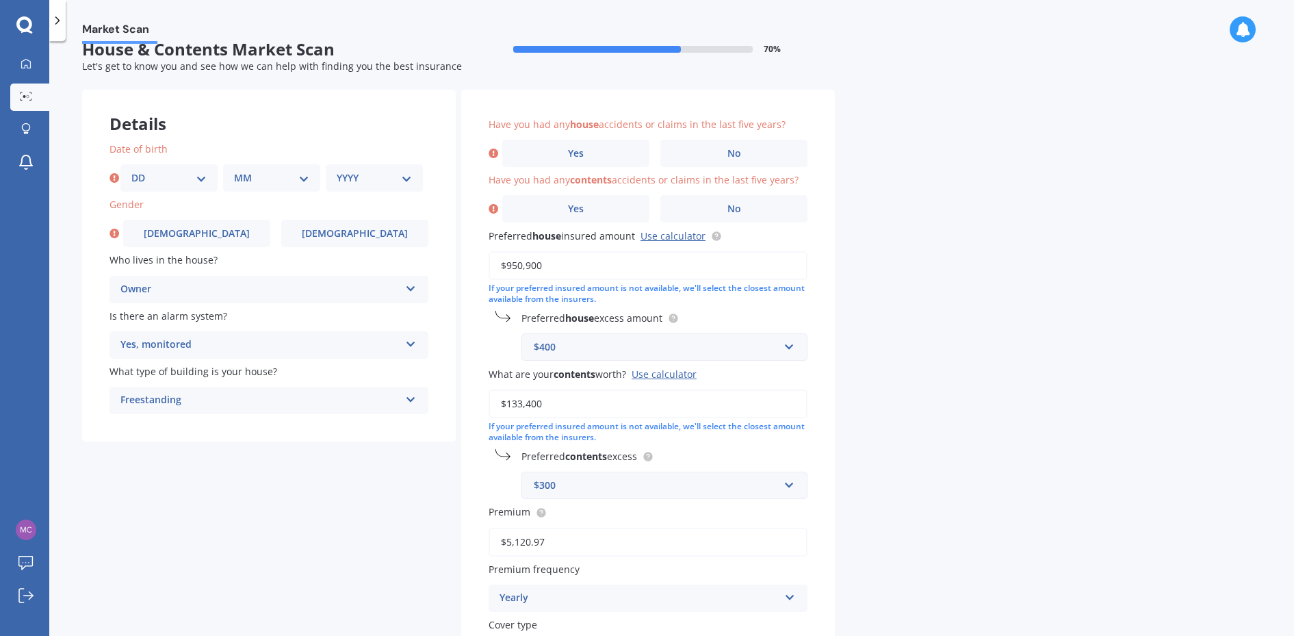
click at [197, 179] on select "DD 01 02 03 04 05 06 07 08 09 10 11 12 13 14 15 16 17 18 19 20 21 22 23 24 25 2…" at bounding box center [168, 177] width 75 height 15
select select "05"
click at [131, 170] on select "DD 01 02 03 04 05 06 07 08 09 10 11 12 13 14 15 16 17 18 19 20 21 22 23 24 25 2…" at bounding box center [168, 177] width 75 height 15
click at [302, 175] on select "MM 01 02 03 04 05 06 07 08 09 10 11 12" at bounding box center [271, 177] width 75 height 15
select select "09"
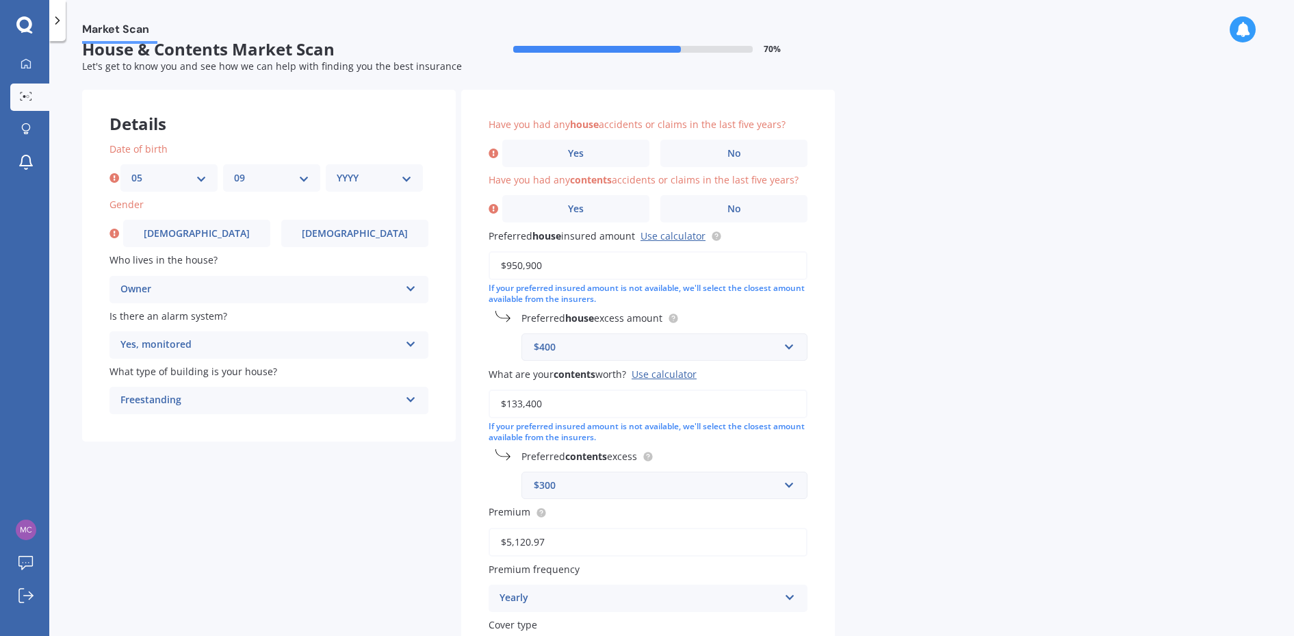
click at [234, 170] on select "MM 01 02 03 04 05 06 07 08 09 10 11 12" at bounding box center [271, 177] width 75 height 15
click at [404, 175] on select "YYYY 2009 2008 2007 2006 2005 2004 2003 2002 2001 2000 1999 1998 1997 1996 1995…" at bounding box center [374, 177] width 75 height 15
select select "1955"
click at [337, 170] on select "YYYY 2009 2008 2007 2006 2005 2004 2003 2002 2001 2000 1999 1998 1997 1996 1995…" at bounding box center [374, 177] width 75 height 15
click at [228, 236] on label "[DEMOGRAPHIC_DATA]" at bounding box center [196, 233] width 147 height 27
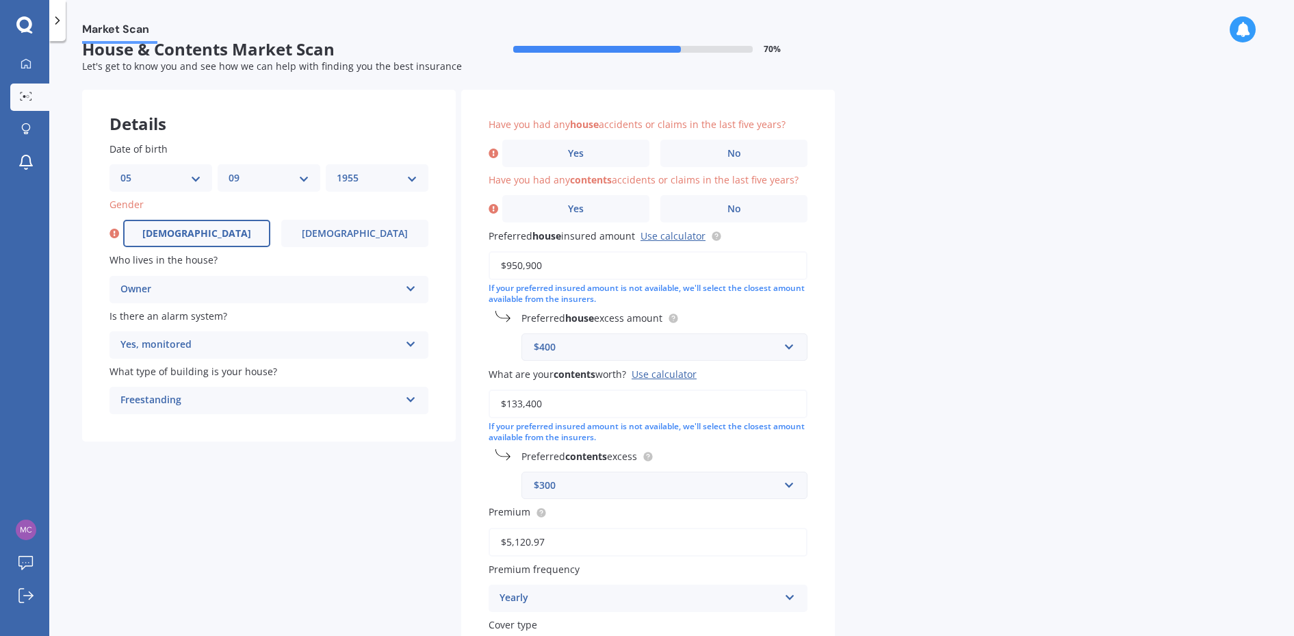
click at [0, 0] on input "[DEMOGRAPHIC_DATA]" at bounding box center [0, 0] width 0 height 0
click at [710, 151] on label "No" at bounding box center [733, 153] width 147 height 27
click at [0, 0] on input "No" at bounding box center [0, 0] width 0 height 0
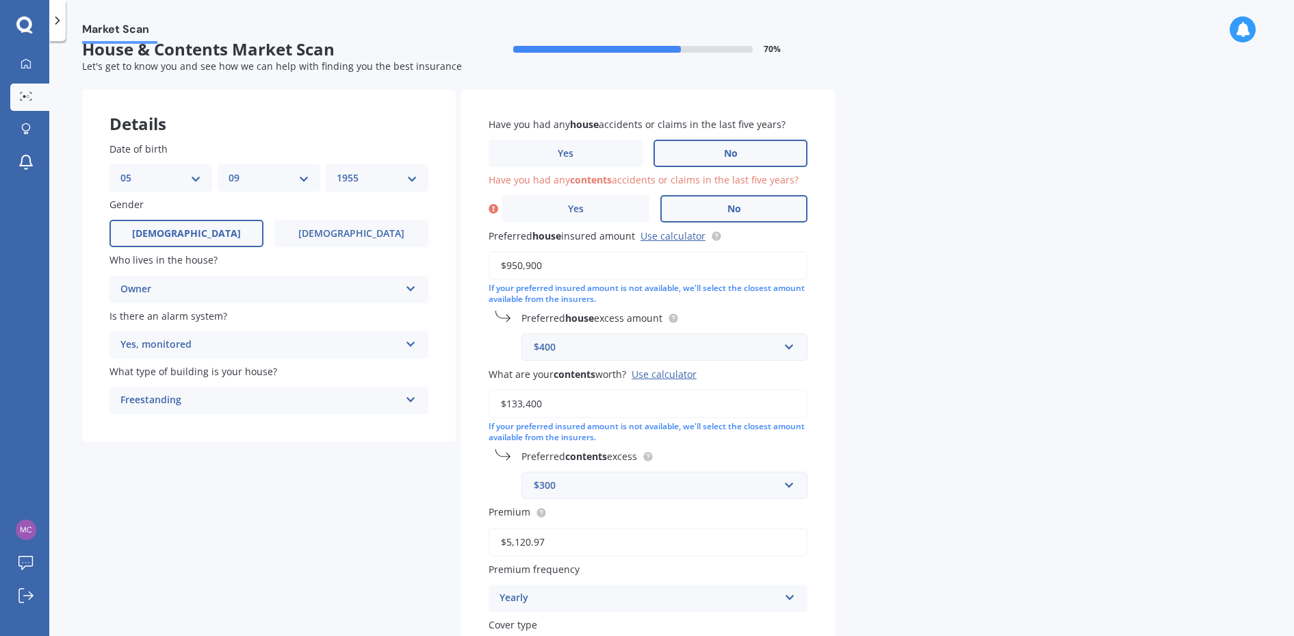
click at [734, 207] on span "No" at bounding box center [734, 209] width 14 height 12
click at [0, 0] on input "No" at bounding box center [0, 0] width 0 height 0
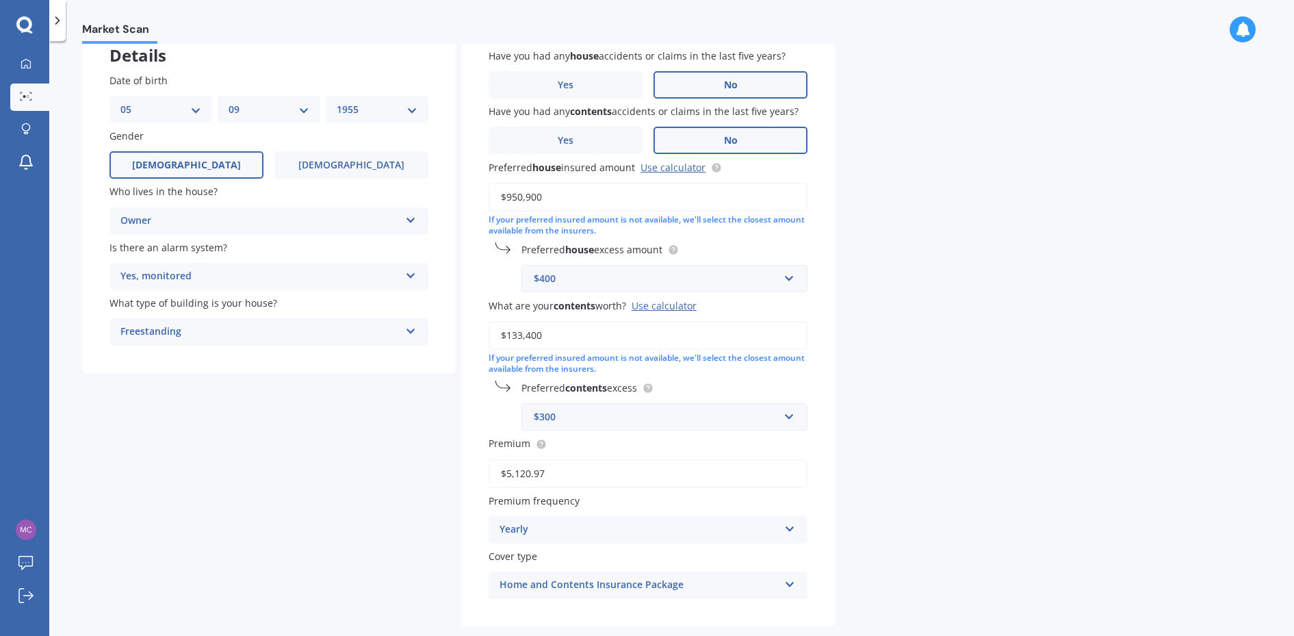
scroll to position [157, 0]
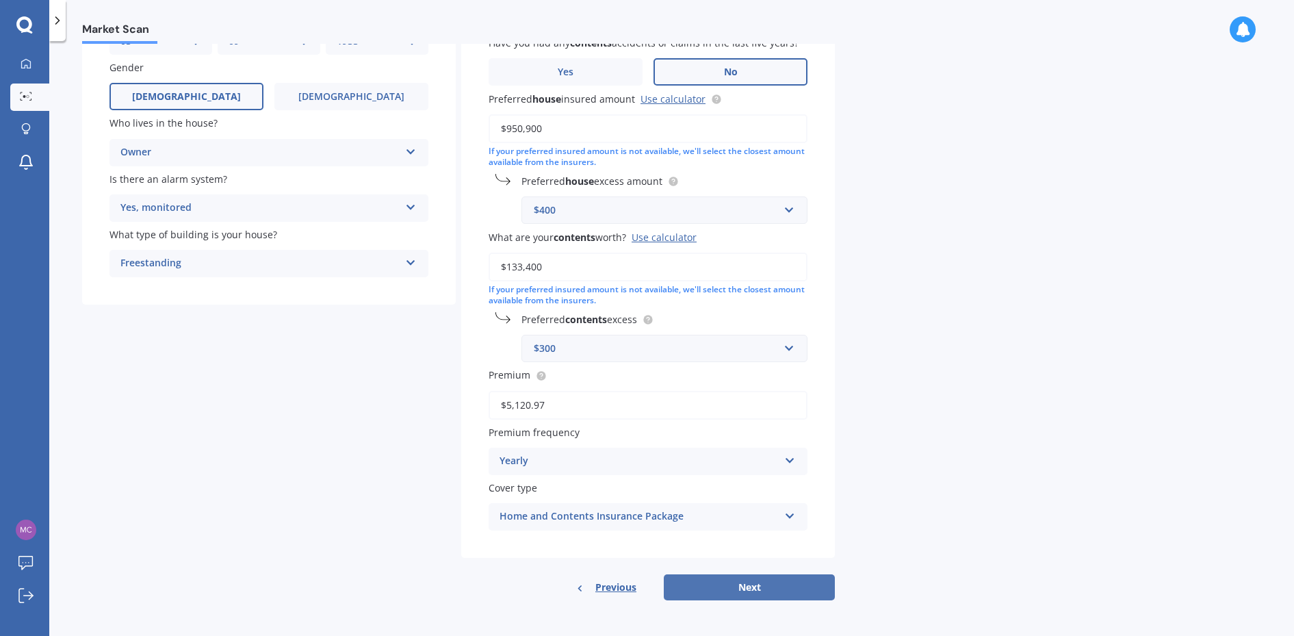
click at [753, 589] on button "Next" at bounding box center [749, 587] width 171 height 26
select select "05"
select select "09"
select select "1955"
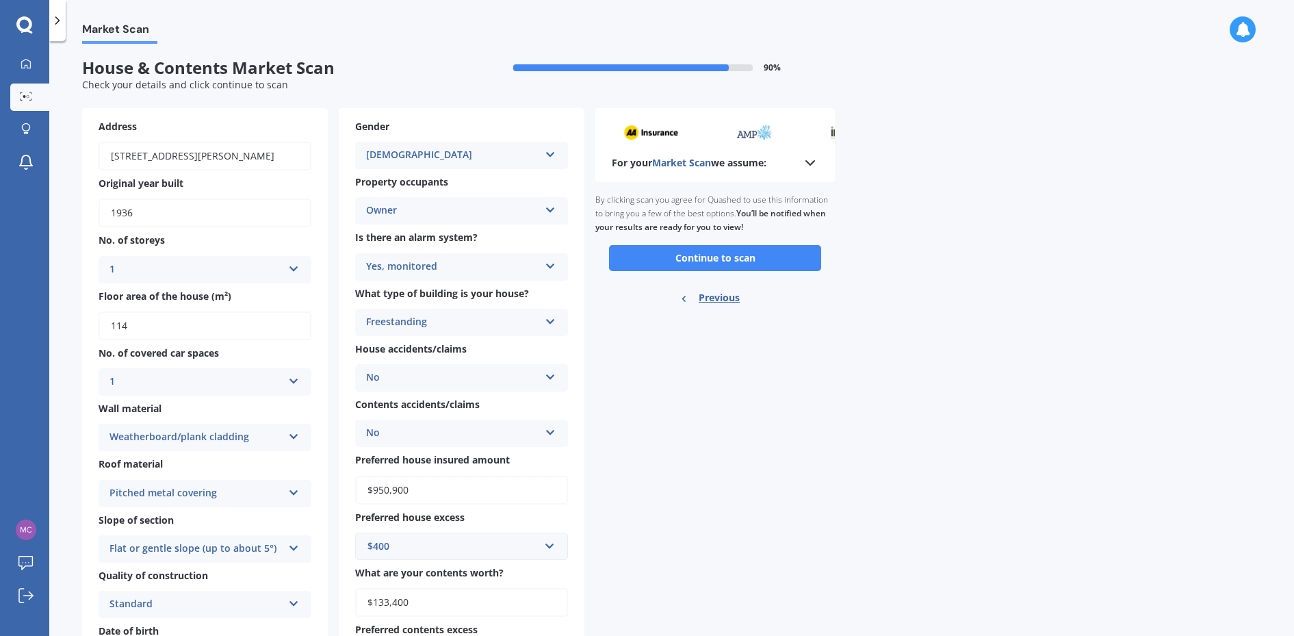
scroll to position [0, 0]
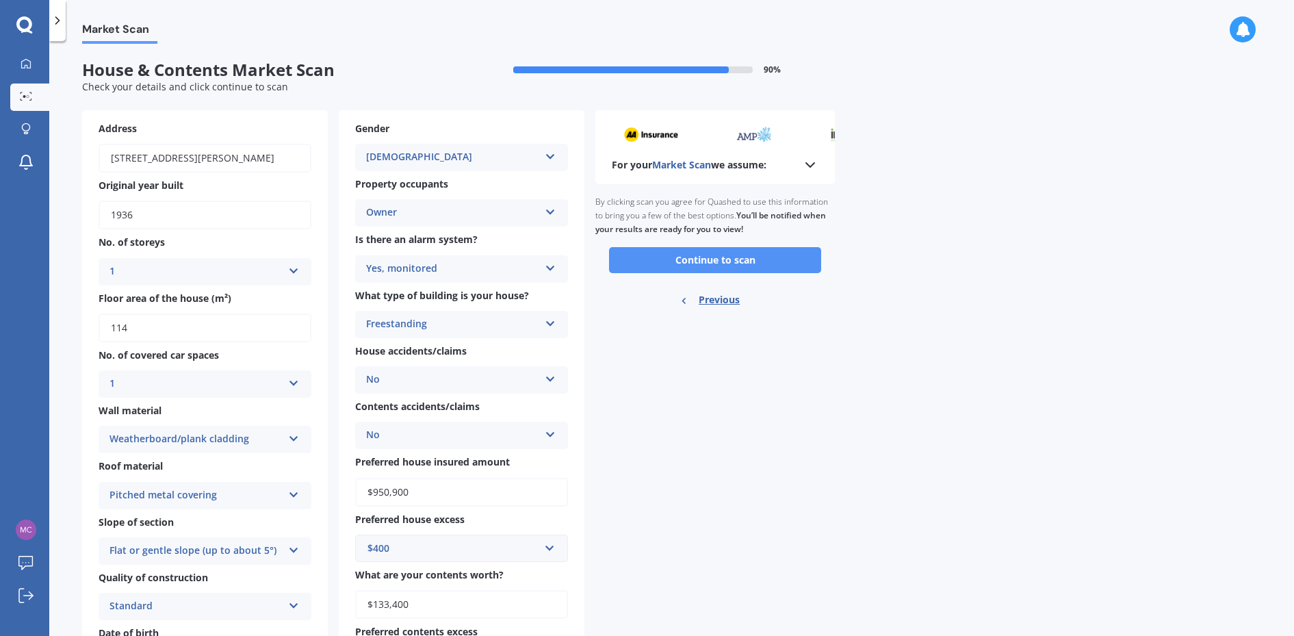
click at [688, 259] on button "Continue to scan" at bounding box center [715, 260] width 212 height 26
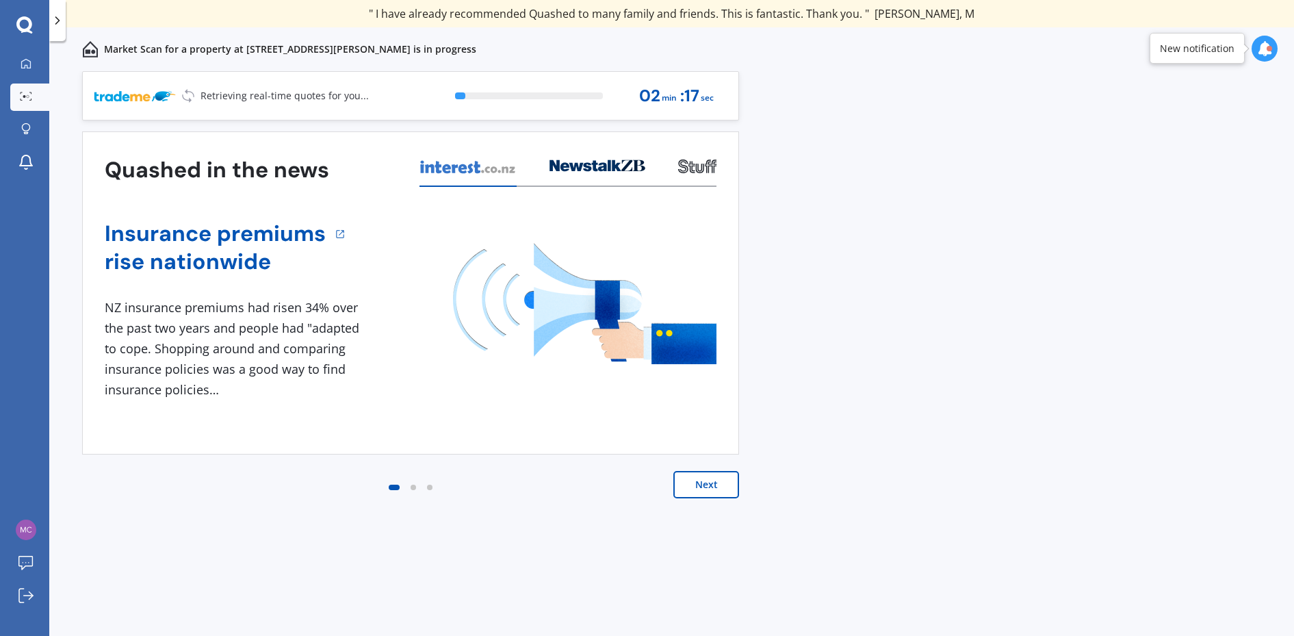
click at [703, 481] on button "Next" at bounding box center [706, 484] width 66 height 27
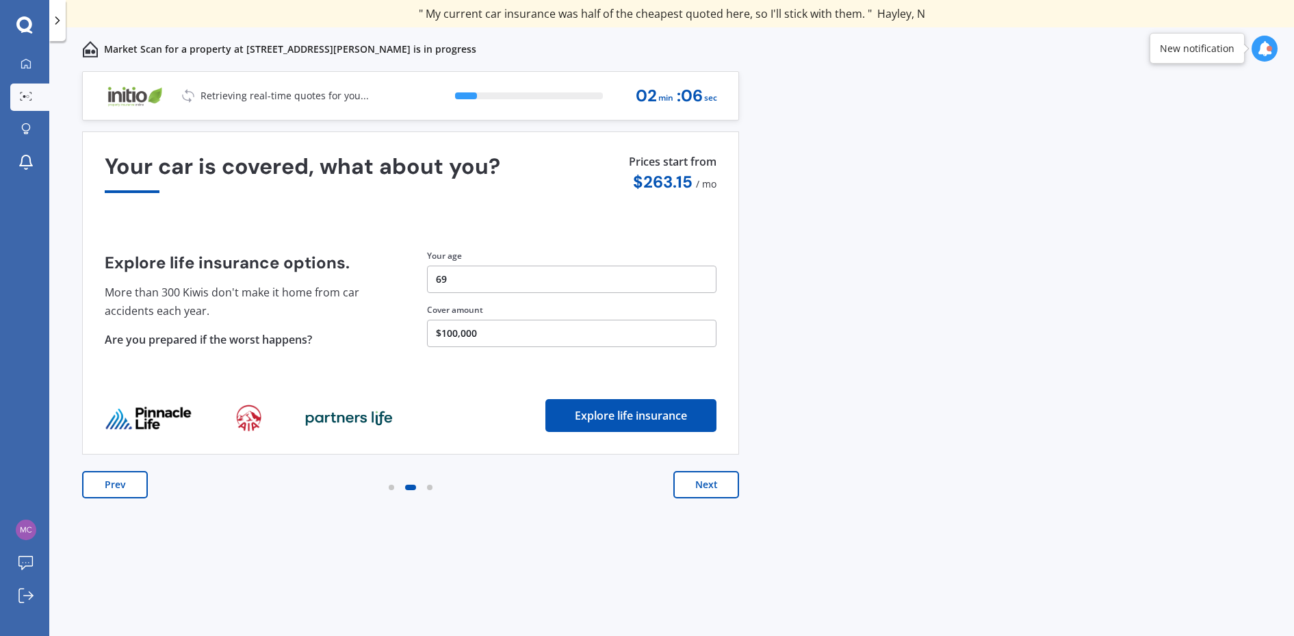
click at [708, 484] on button "Next" at bounding box center [706, 484] width 66 height 27
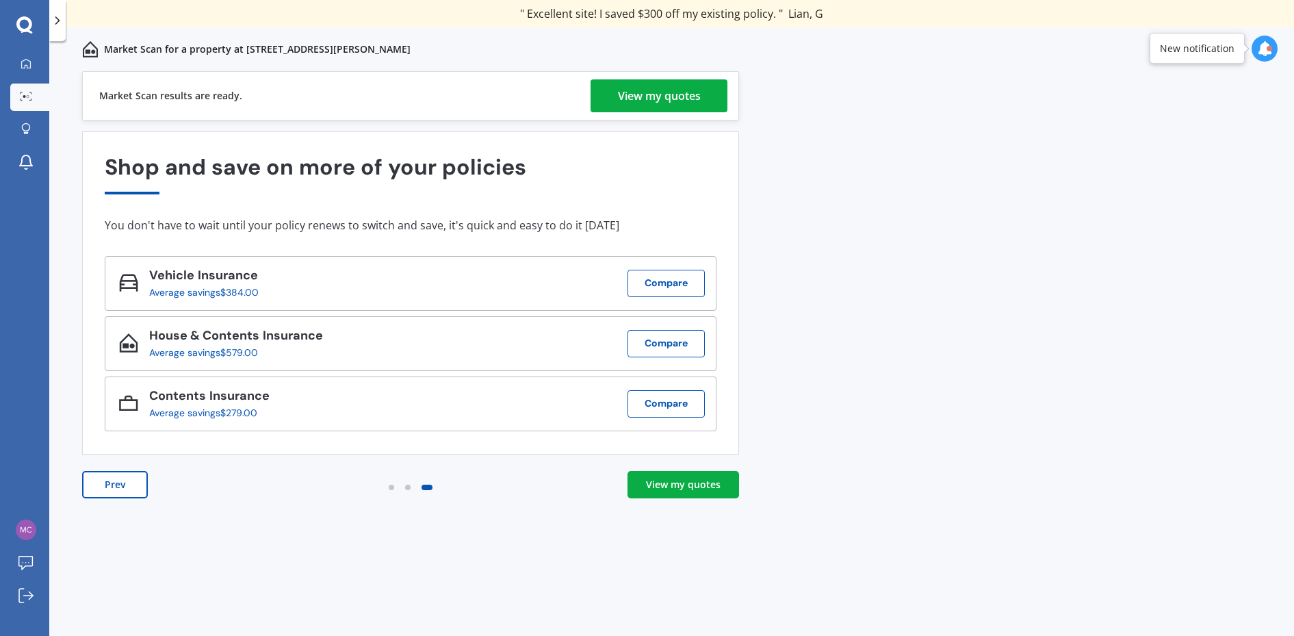
click at [686, 480] on div "View my quotes" at bounding box center [683, 485] width 75 height 14
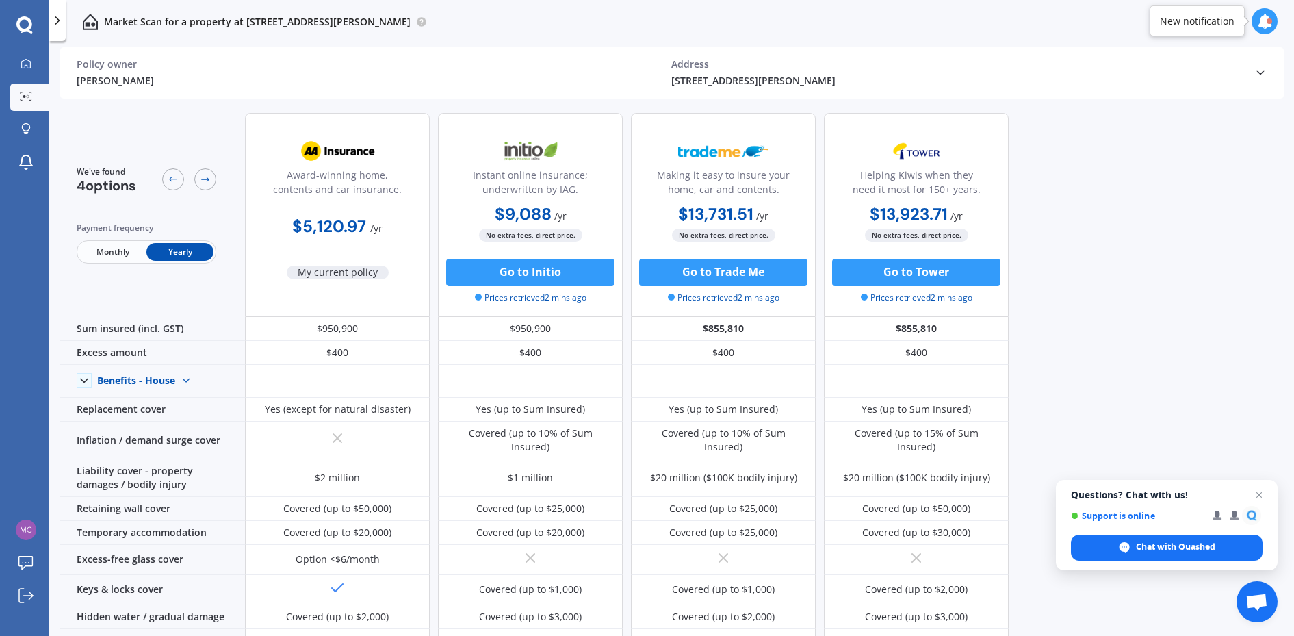
click at [1046, 281] on div "We've found 4 options Payment frequency Monthly Yearly Award-winning home, cont…" at bounding box center [677, 370] width 1234 height 537
